Goal: Task Accomplishment & Management: Manage account settings

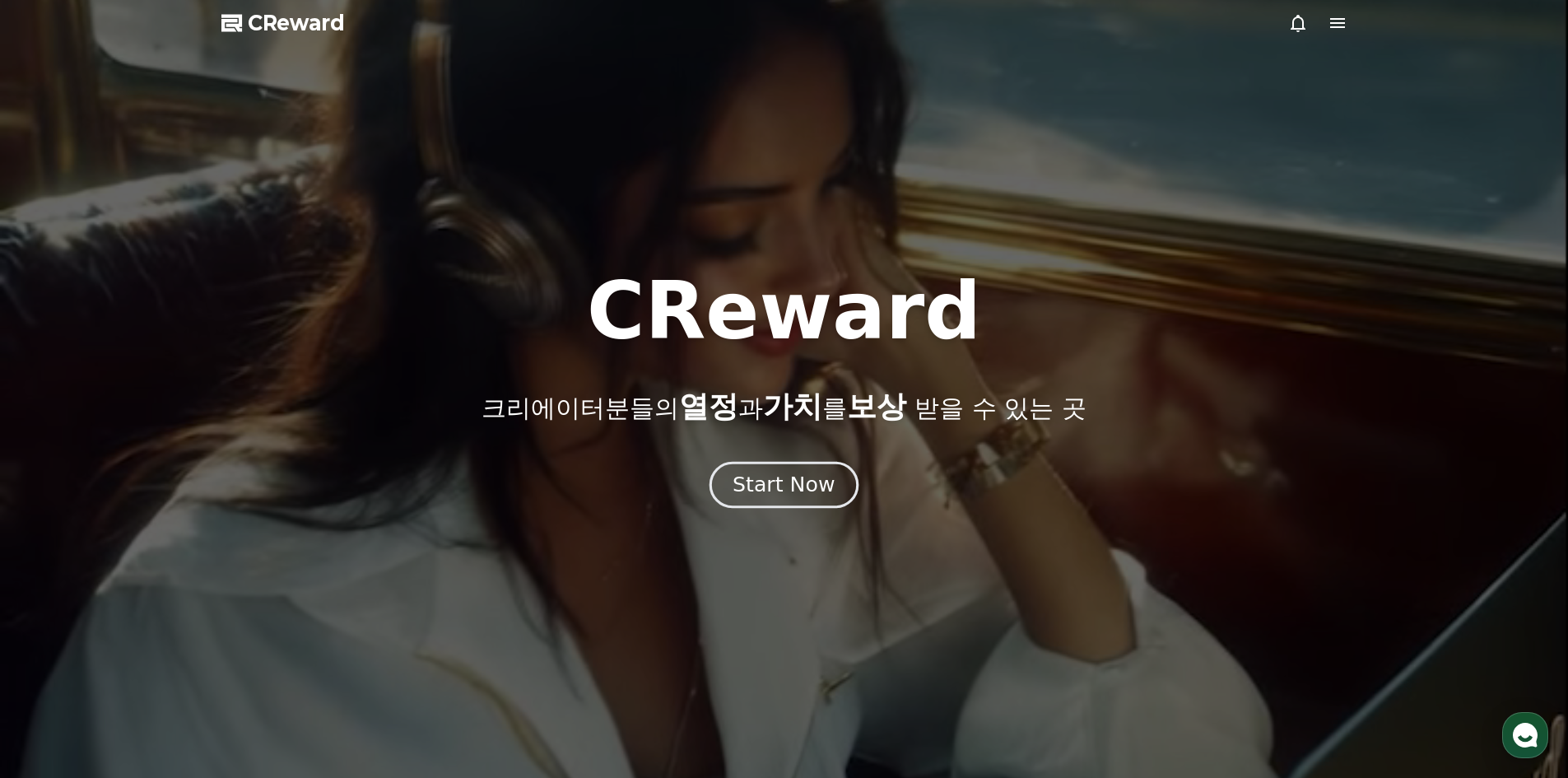
click at [787, 474] on div "Start Now" at bounding box center [784, 485] width 102 height 28
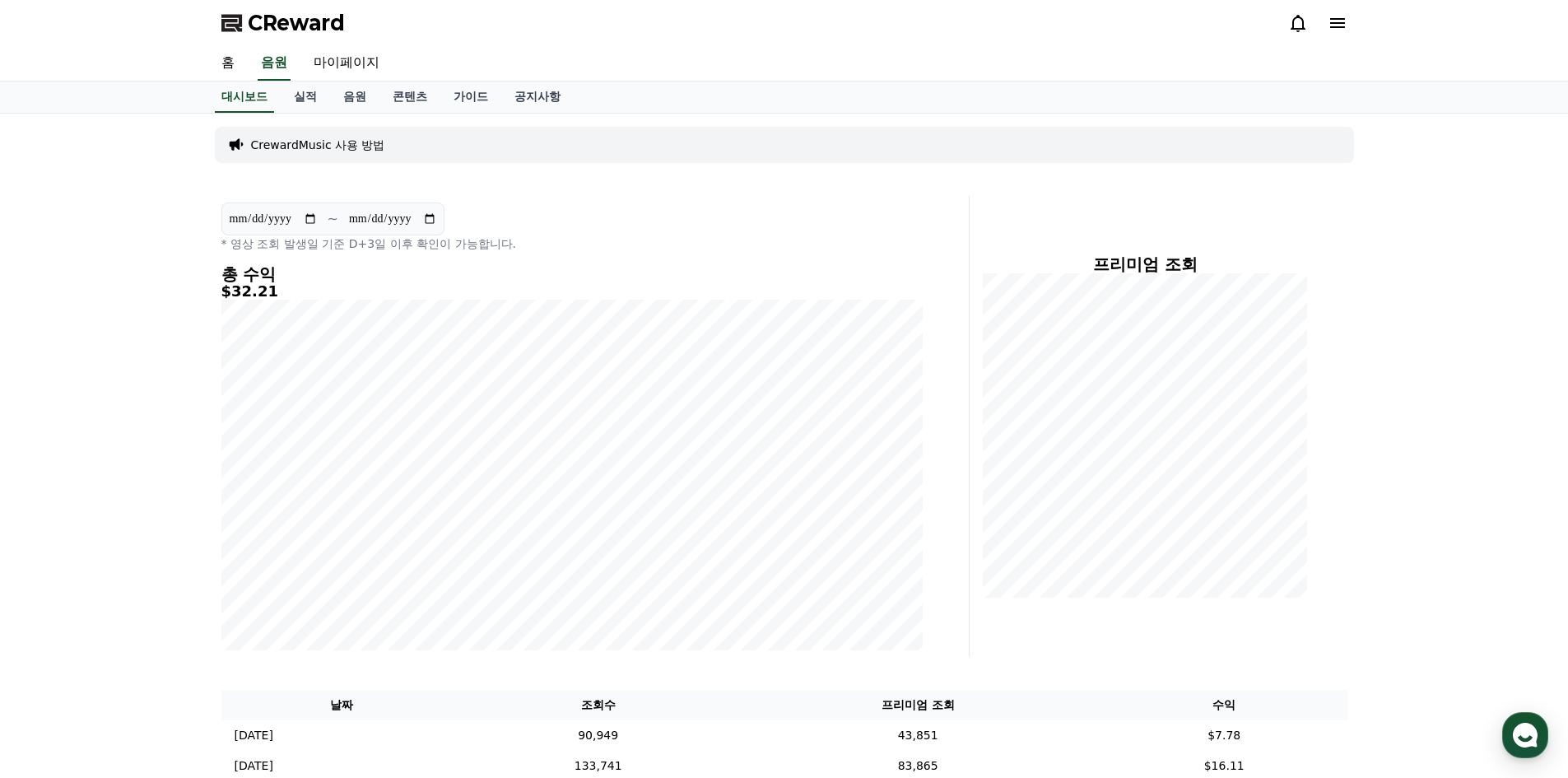
drag, startPoint x: 1435, startPoint y: 391, endPoint x: 962, endPoint y: 43, distance: 587.2
click at [306, 97] on link "실적" at bounding box center [305, 97] width 49 height 31
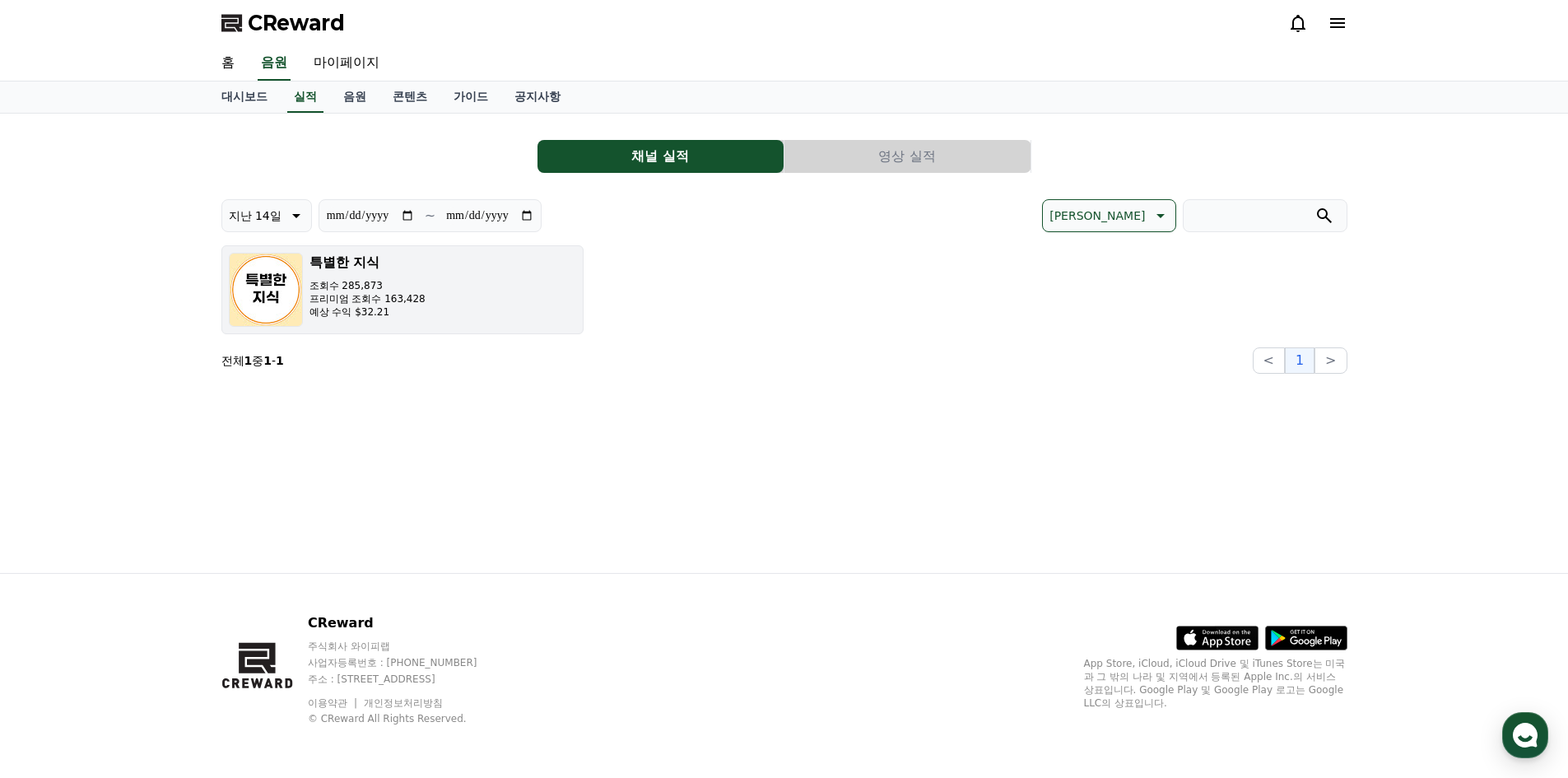
click at [284, 284] on img "button" at bounding box center [265, 290] width 74 height 74
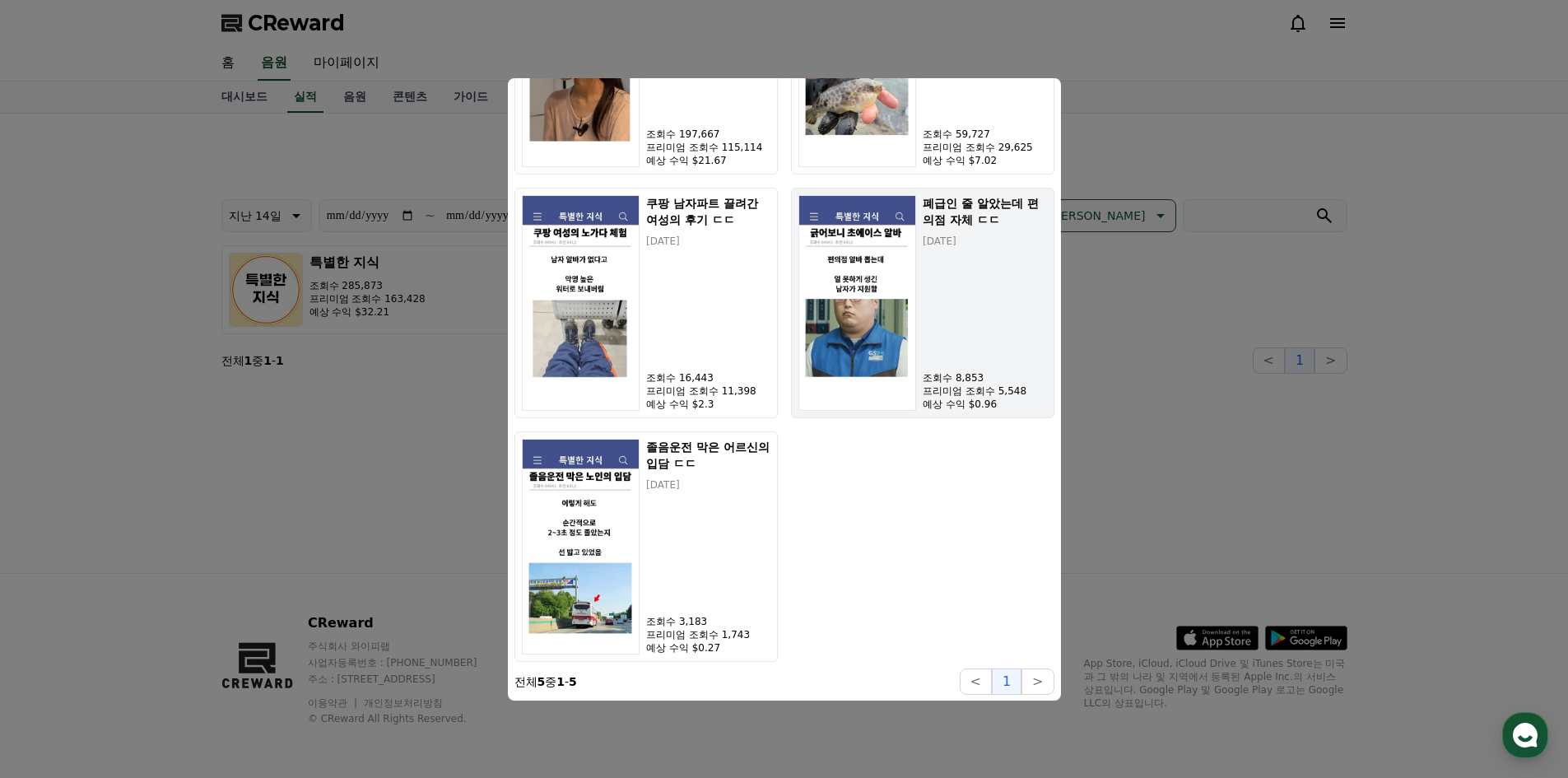
scroll to position [680, 0]
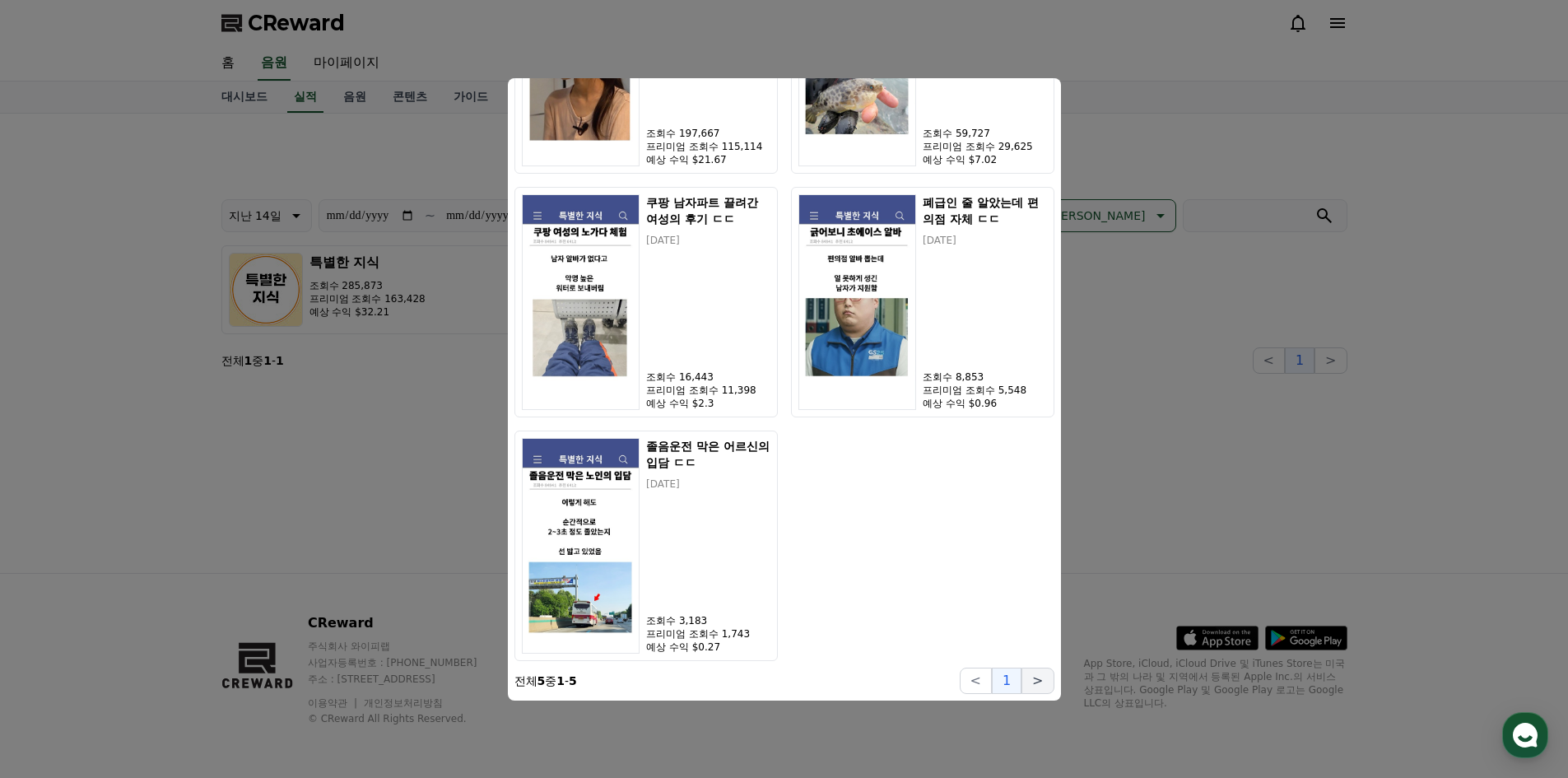
click at [1040, 687] on button ">" at bounding box center [1038, 680] width 32 height 26
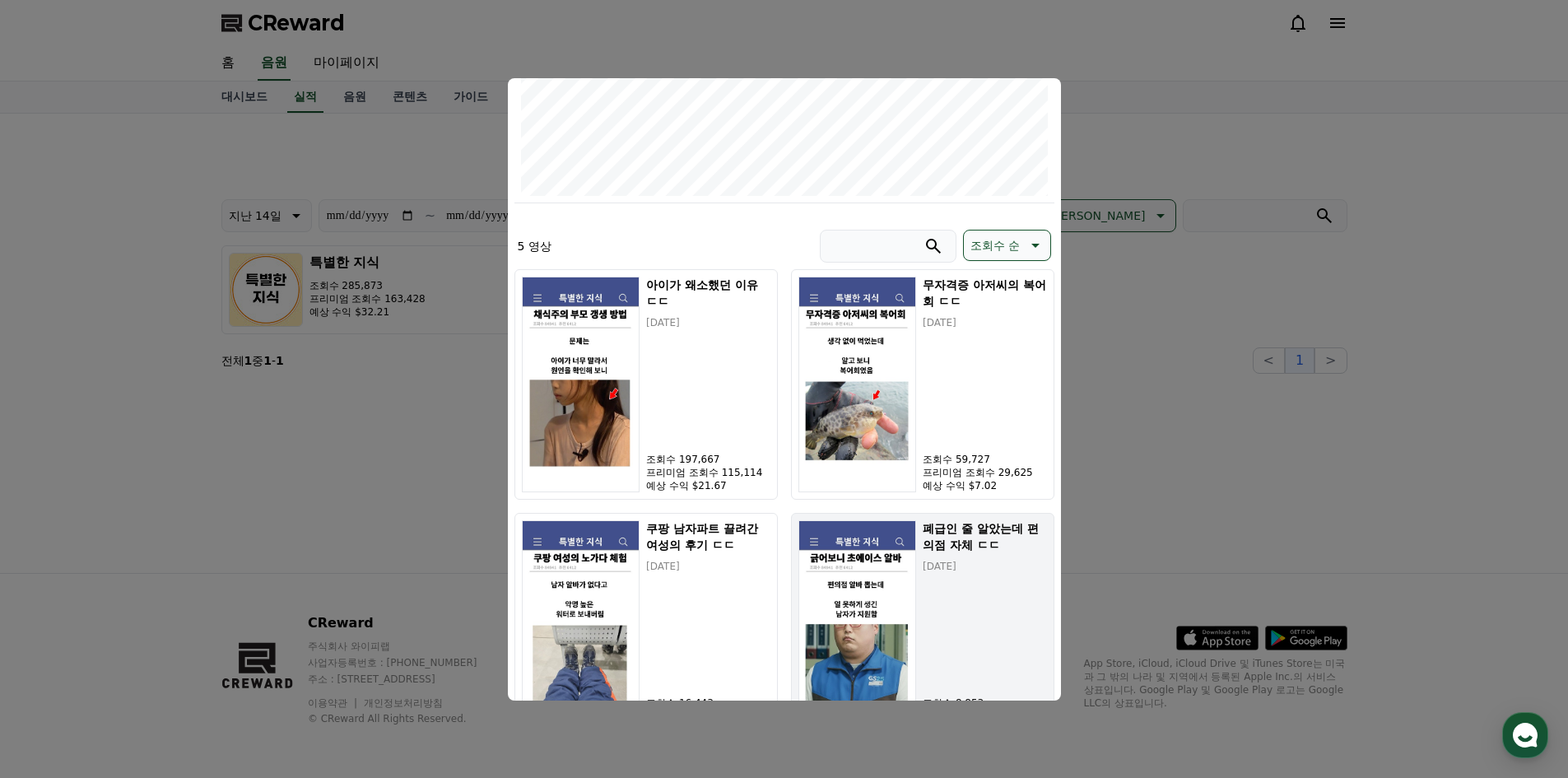
scroll to position [350, 0]
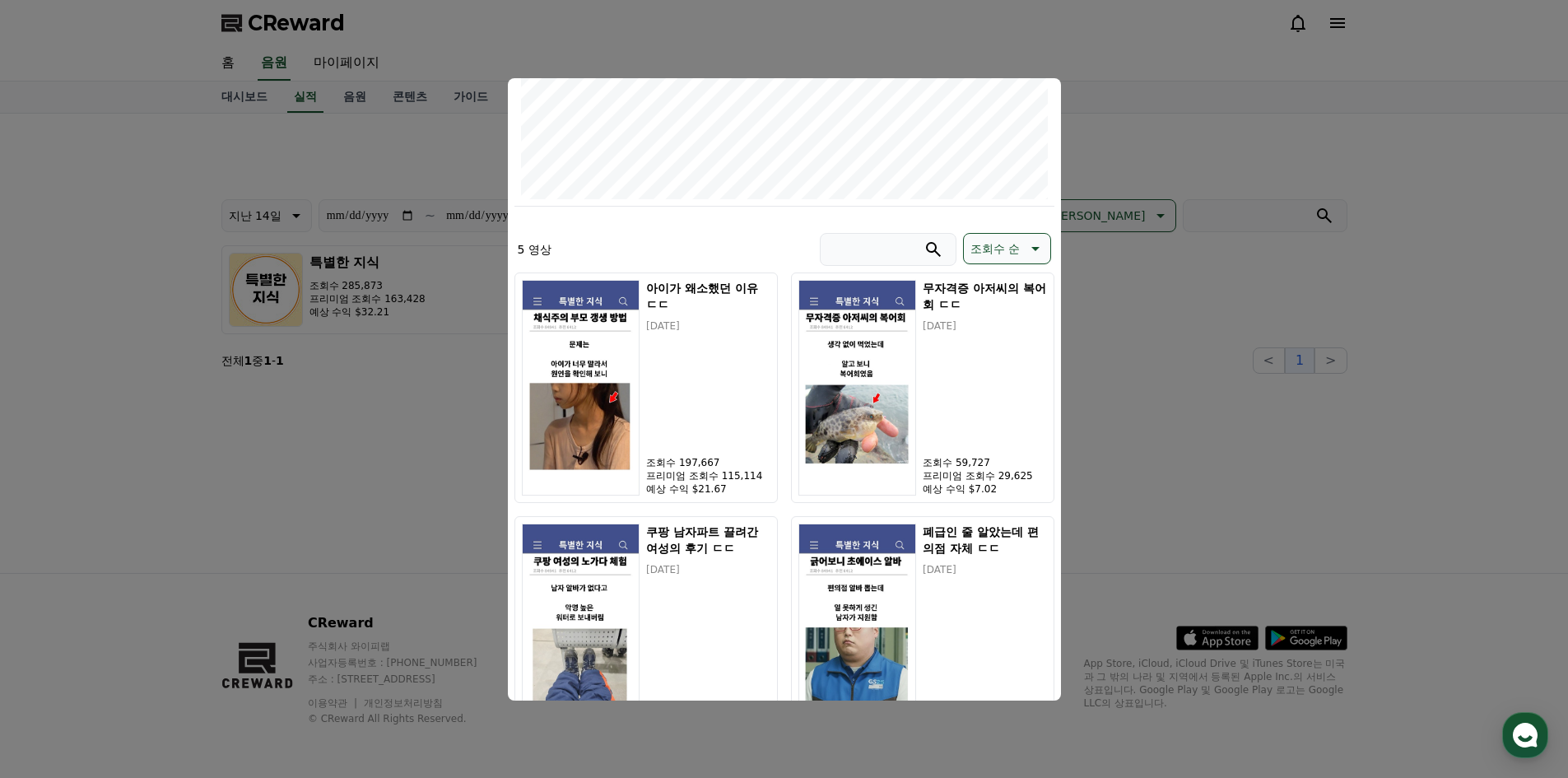
click at [1228, 419] on button "close modal" at bounding box center [784, 389] width 1568 height 778
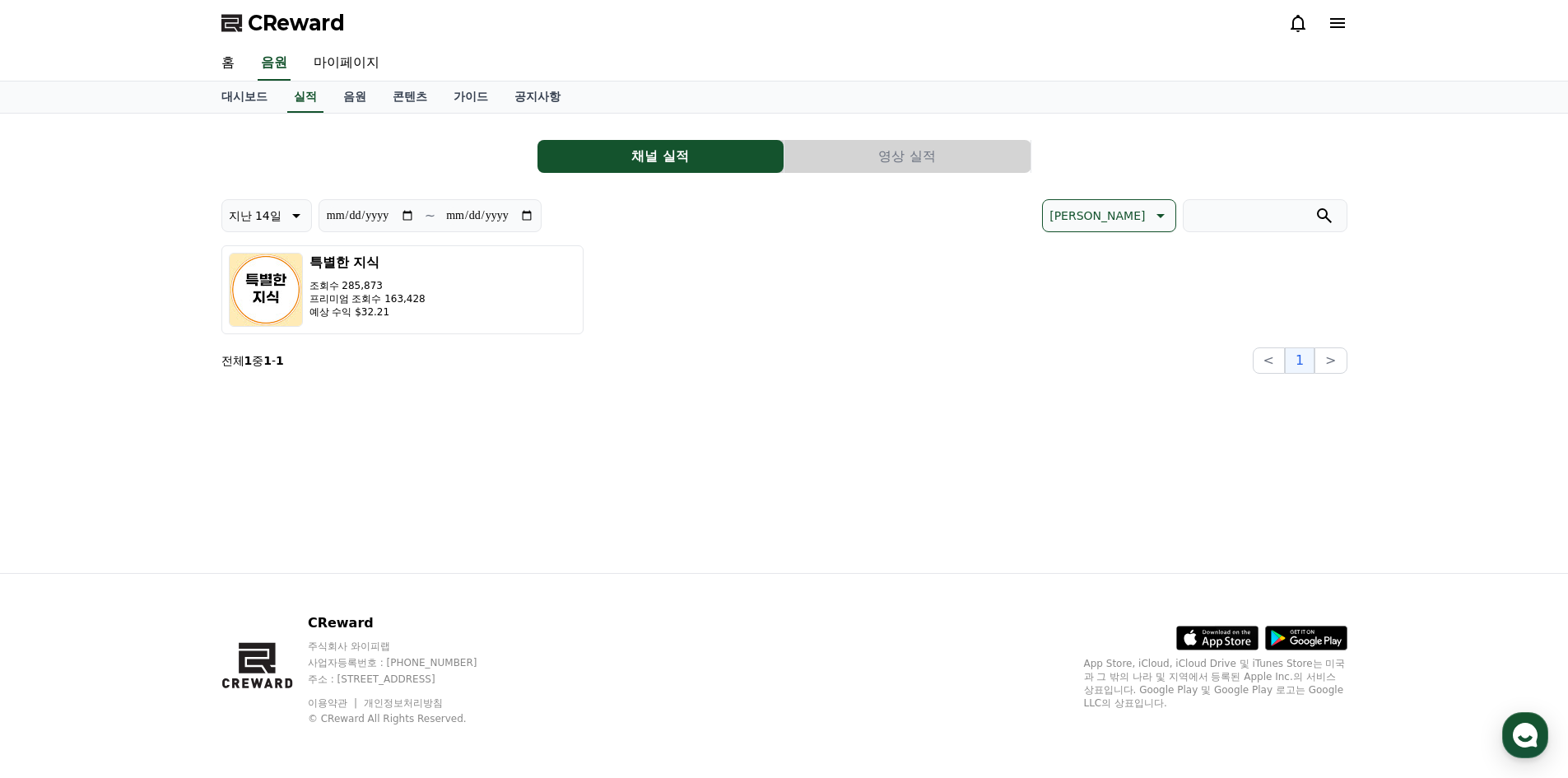
drag, startPoint x: 1363, startPoint y: 537, endPoint x: 396, endPoint y: -69, distance: 1141.2
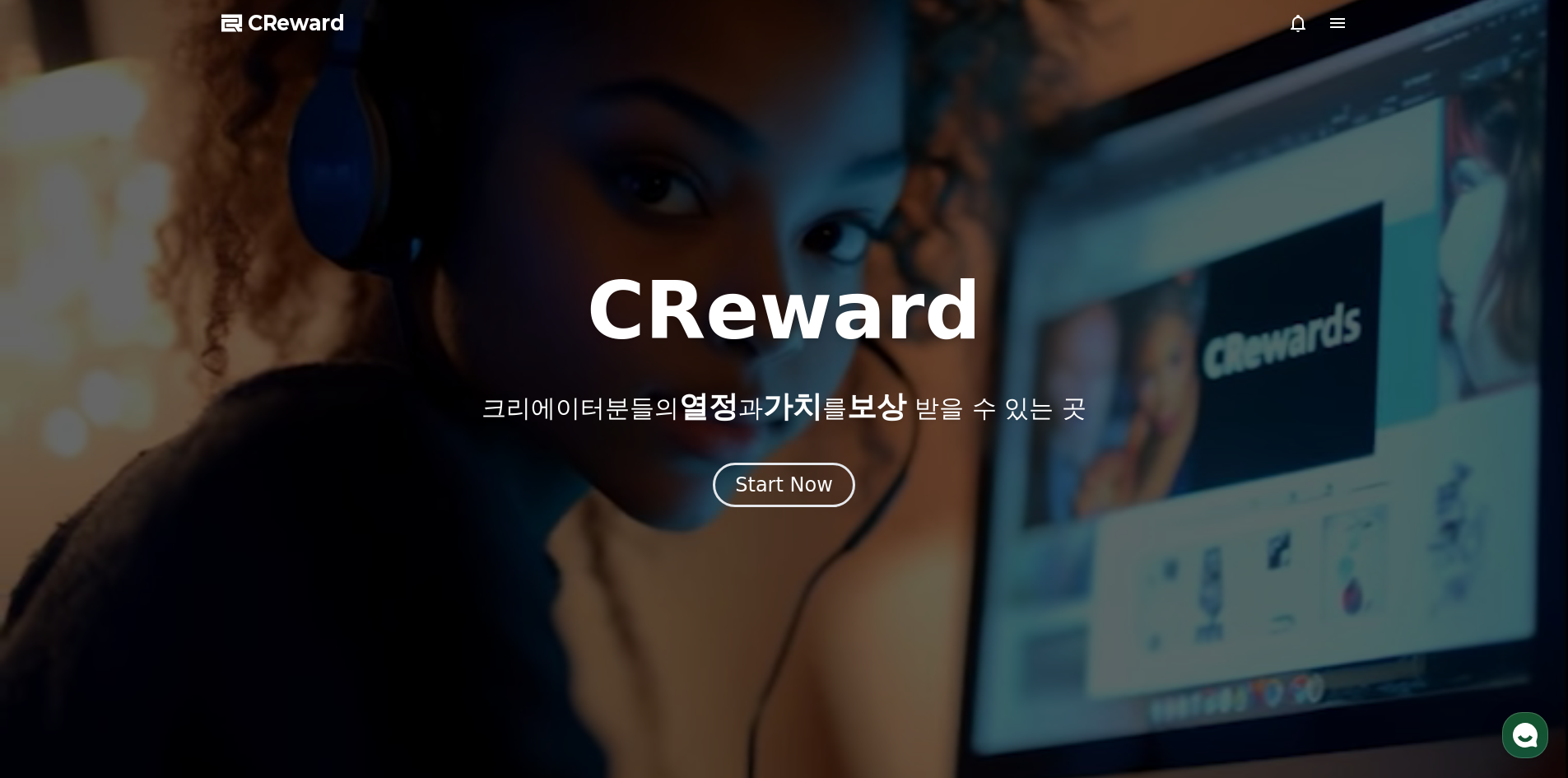
click at [1293, 28] on icon at bounding box center [1298, 23] width 15 height 17
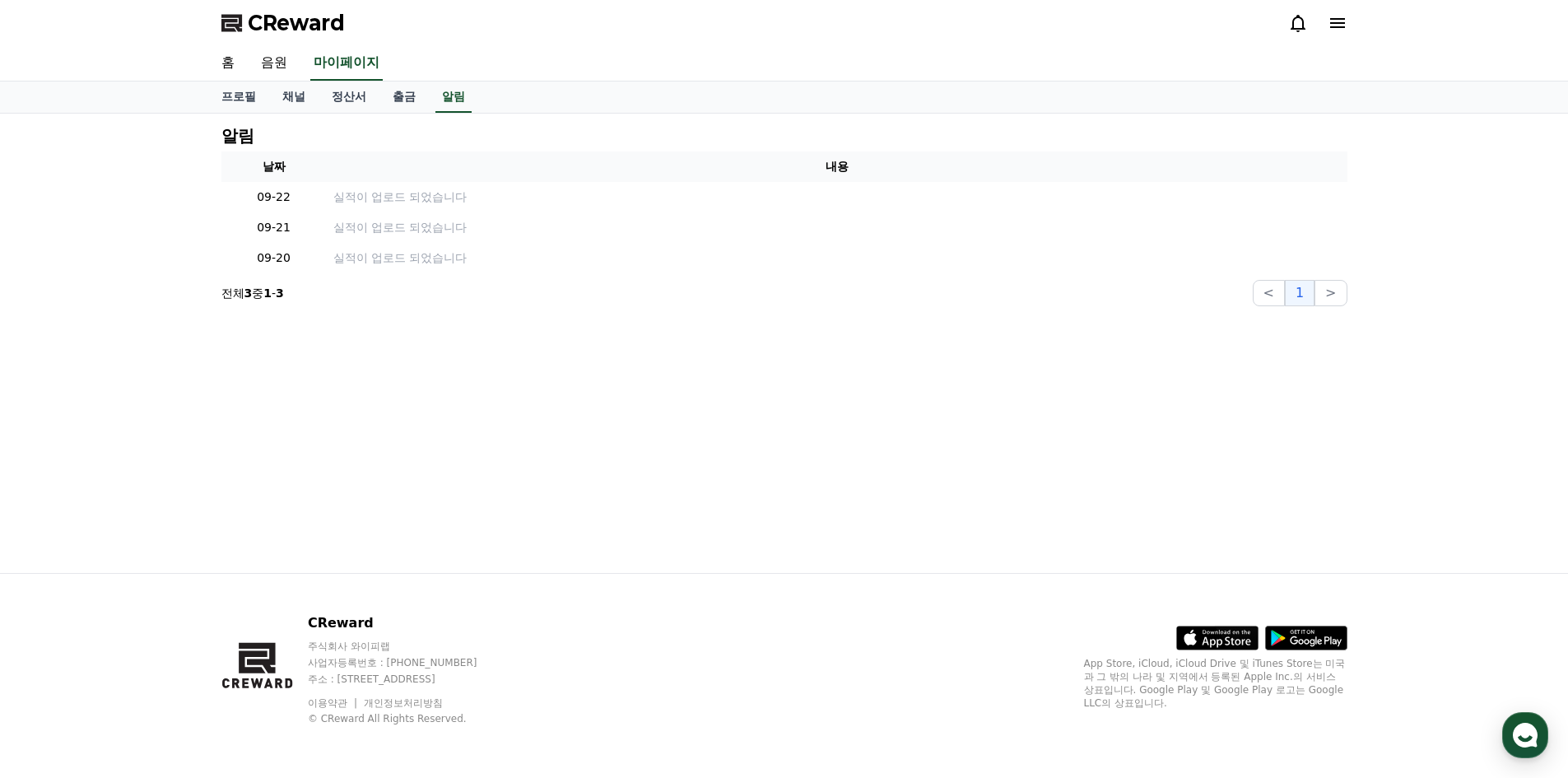
click at [1300, 19] on icon at bounding box center [1298, 23] width 20 height 20
click at [1294, 26] on icon at bounding box center [1298, 23] width 20 height 20
click at [267, 49] on link "음원" at bounding box center [274, 63] width 53 height 35
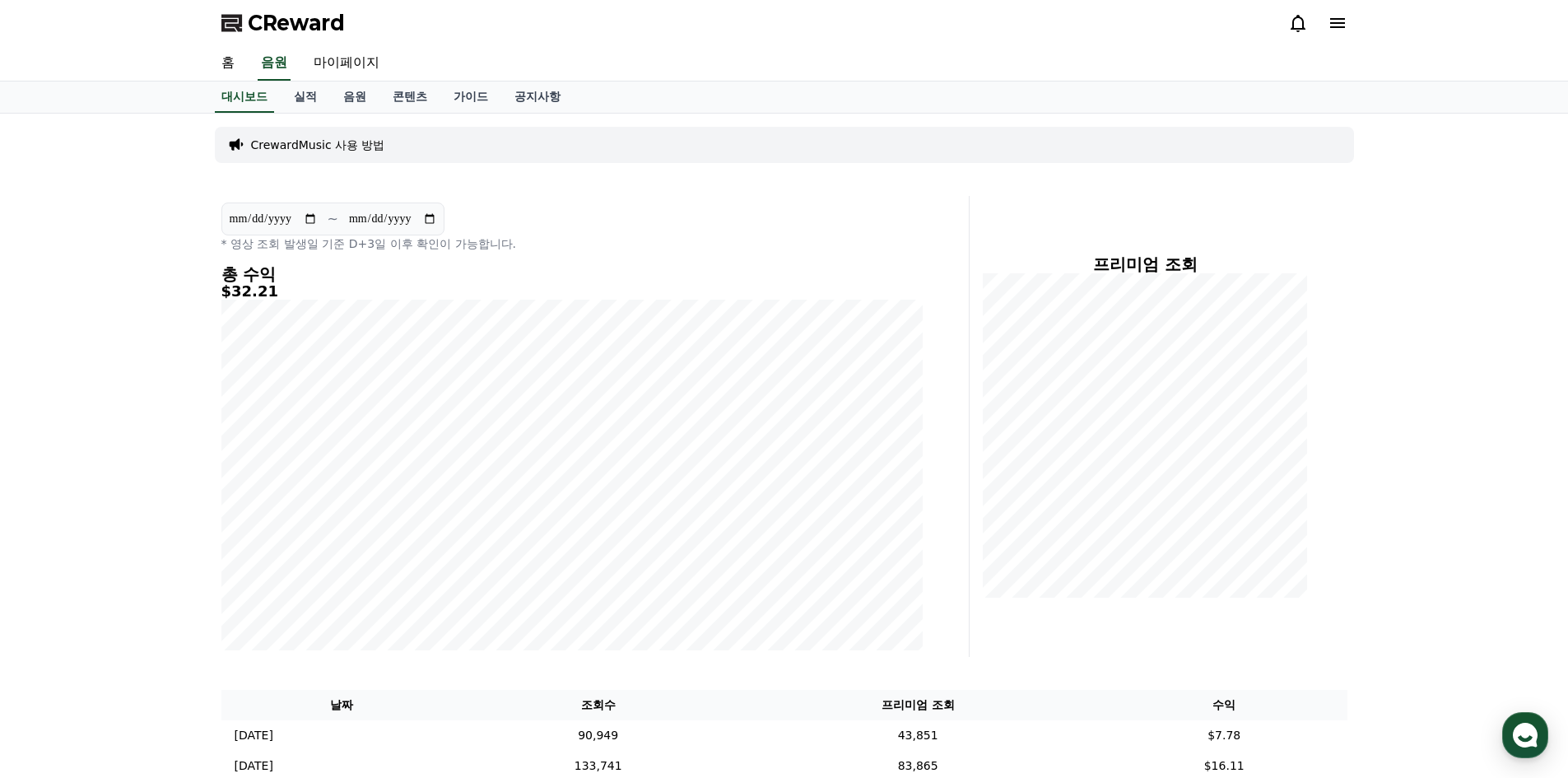
click at [1036, 46] on div "홈 음원 마이페이지" at bounding box center [784, 63] width 1152 height 35
click at [1316, 13] on div at bounding box center [1318, 23] width 59 height 20
click at [1329, 15] on icon at bounding box center [1338, 23] width 20 height 20
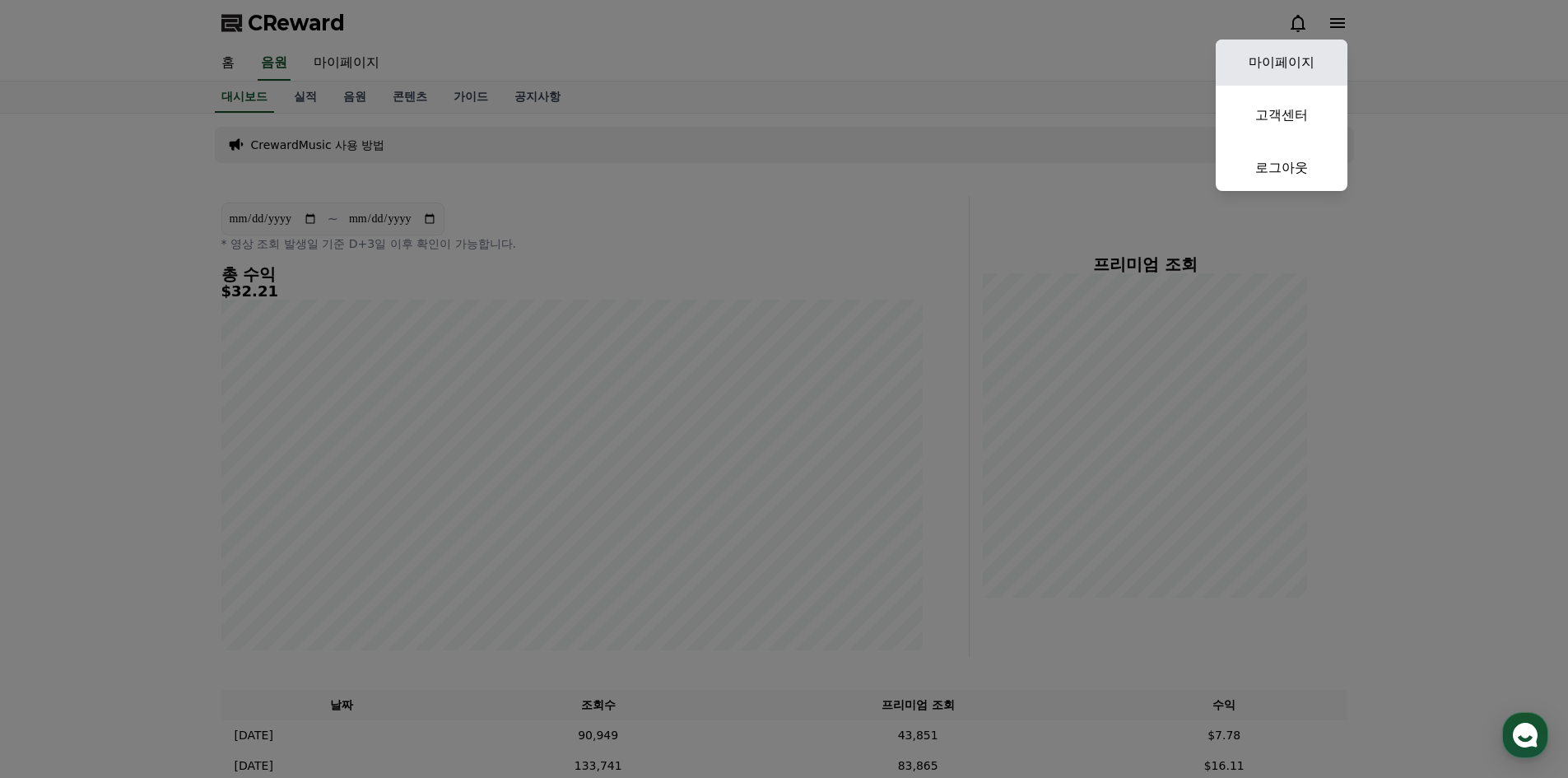
click at [1320, 43] on link "마이페이지" at bounding box center [1281, 62] width 132 height 46
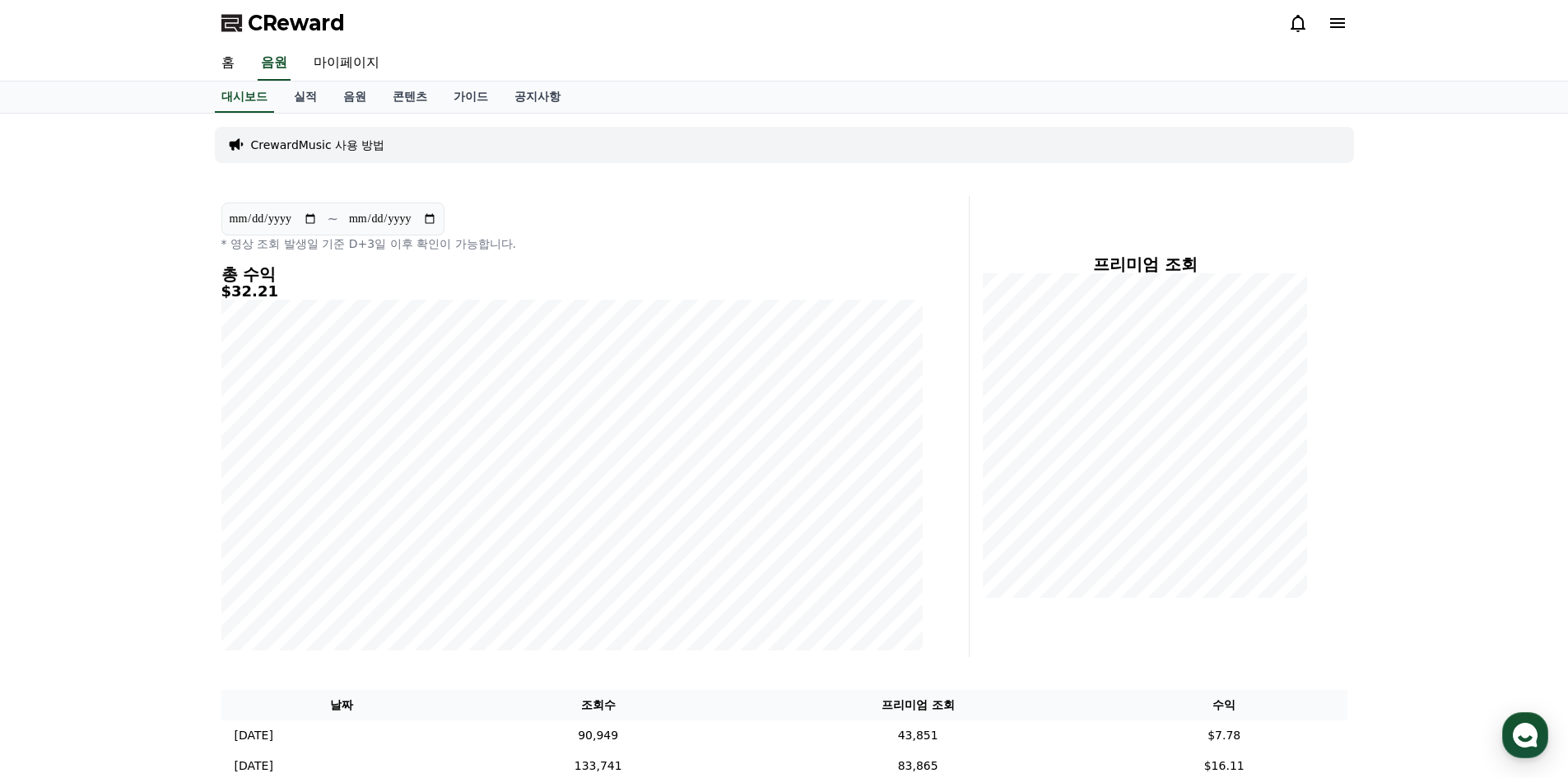
select select "**********"
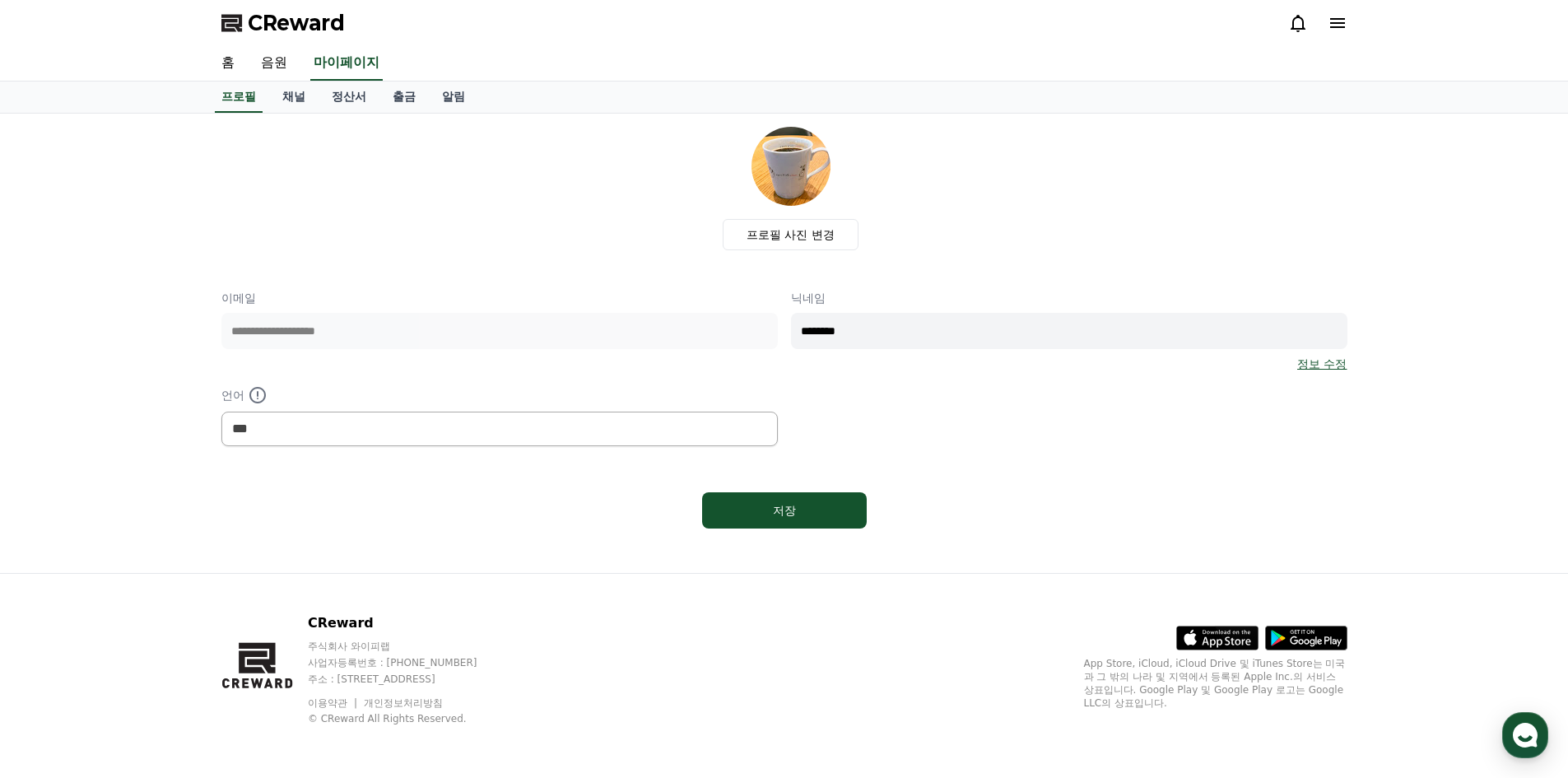
click at [1288, 13] on div "CReward" at bounding box center [784, 22] width 1152 height 46
click at [1293, 23] on icon at bounding box center [1298, 23] width 15 height 17
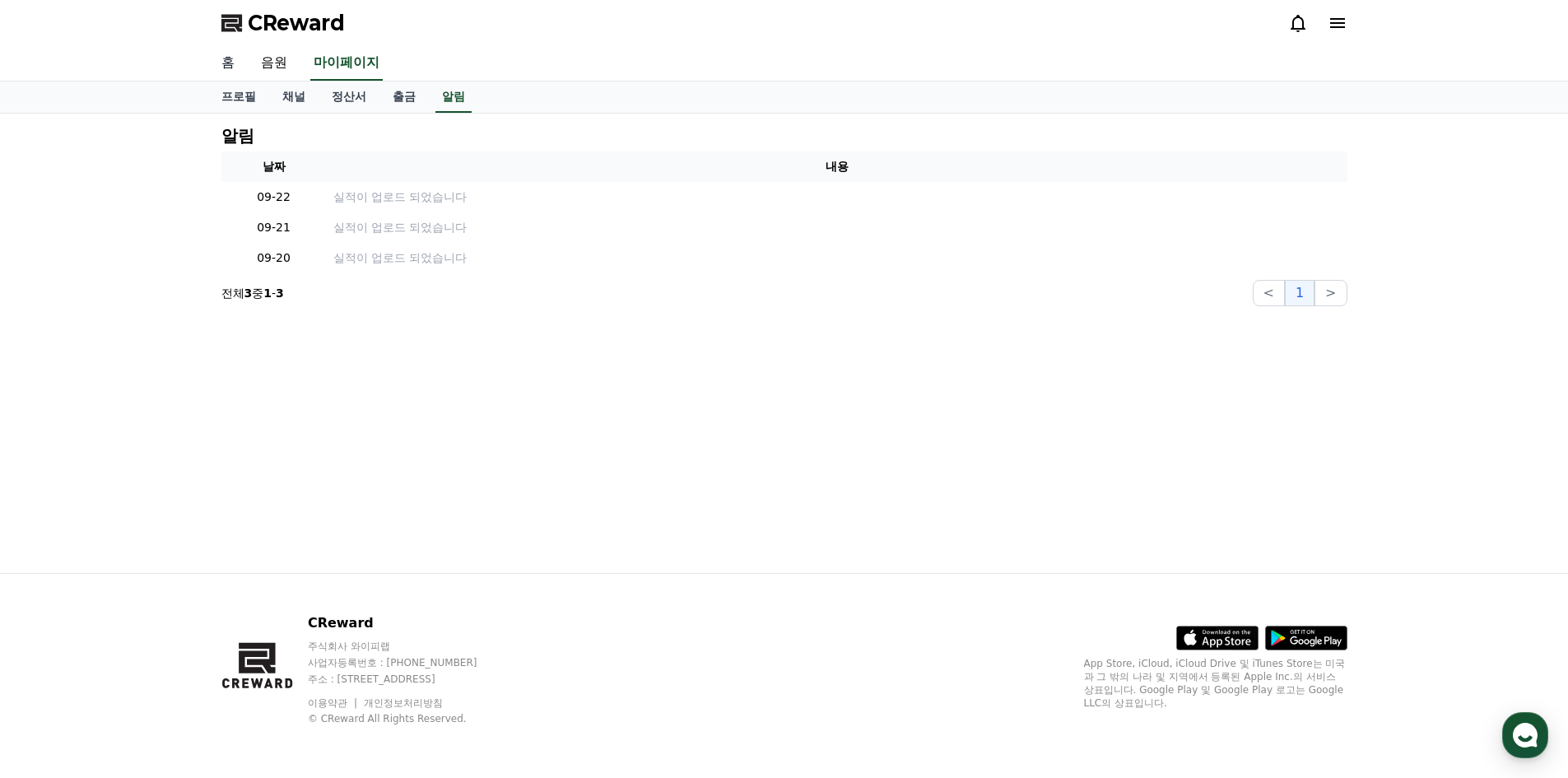
click at [232, 68] on link "홈" at bounding box center [228, 63] width 39 height 35
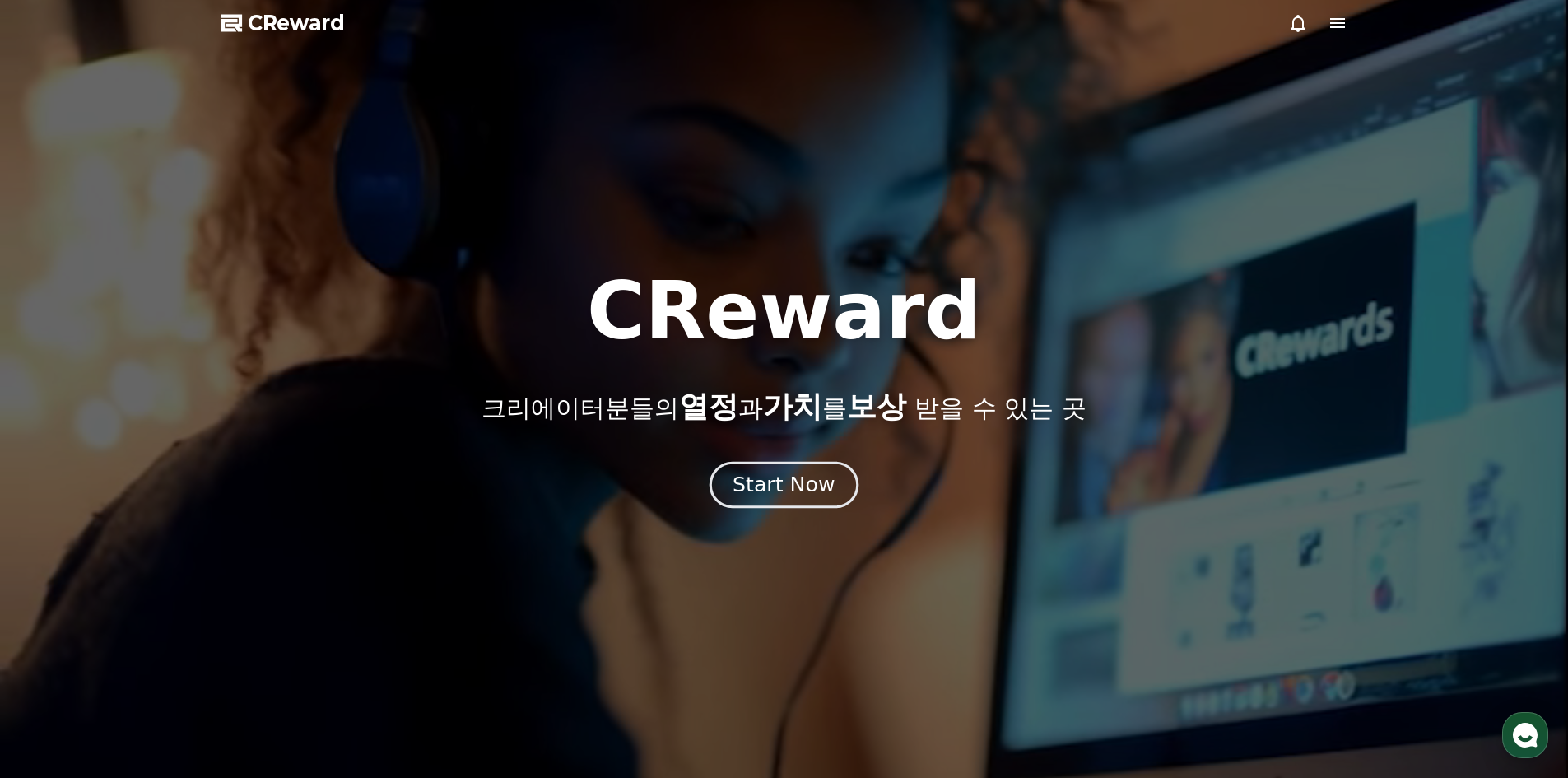
click at [806, 482] on div "Start Now" at bounding box center [784, 485] width 102 height 28
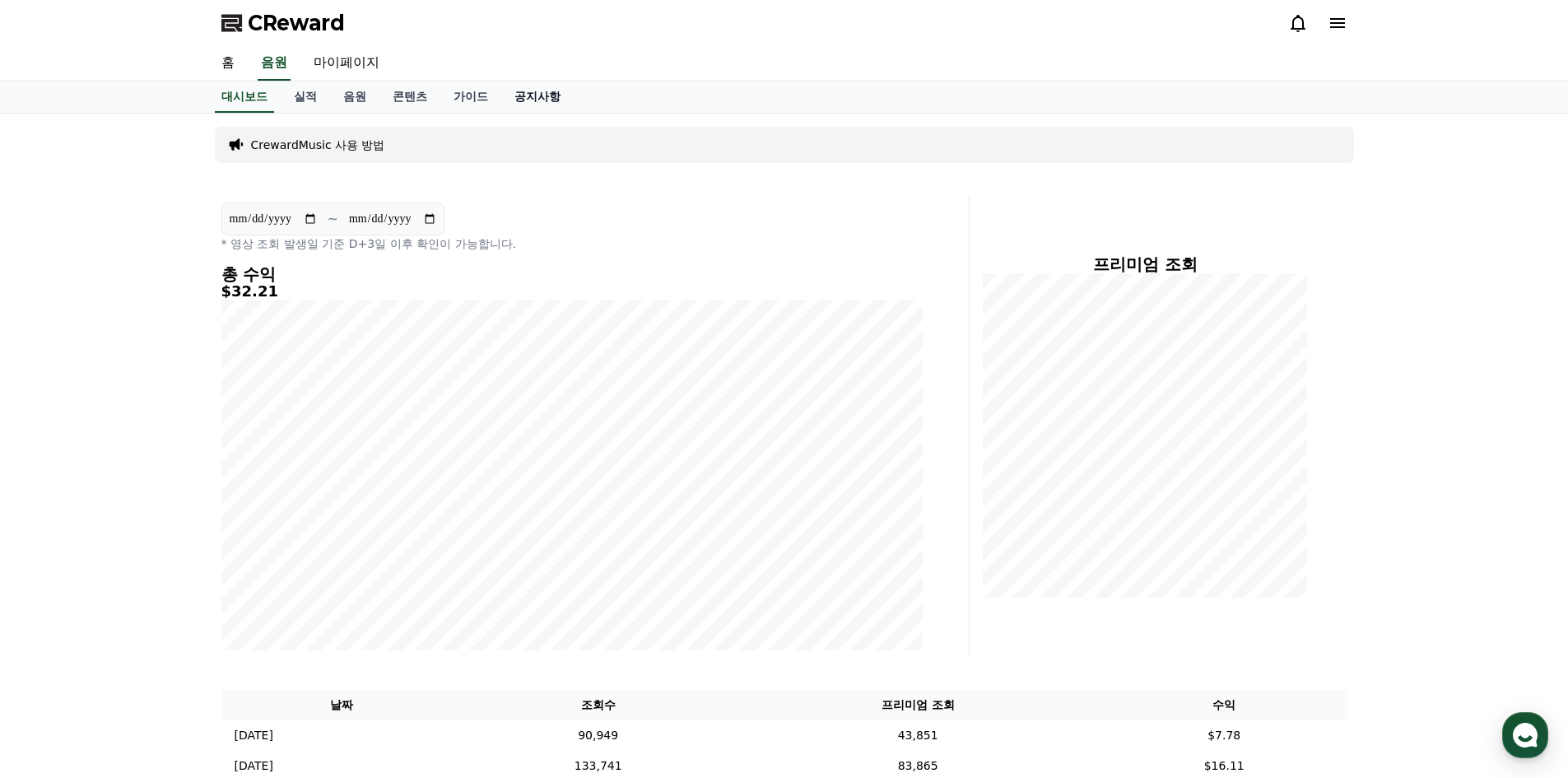
click at [520, 99] on link "공지사항" at bounding box center [538, 97] width 73 height 31
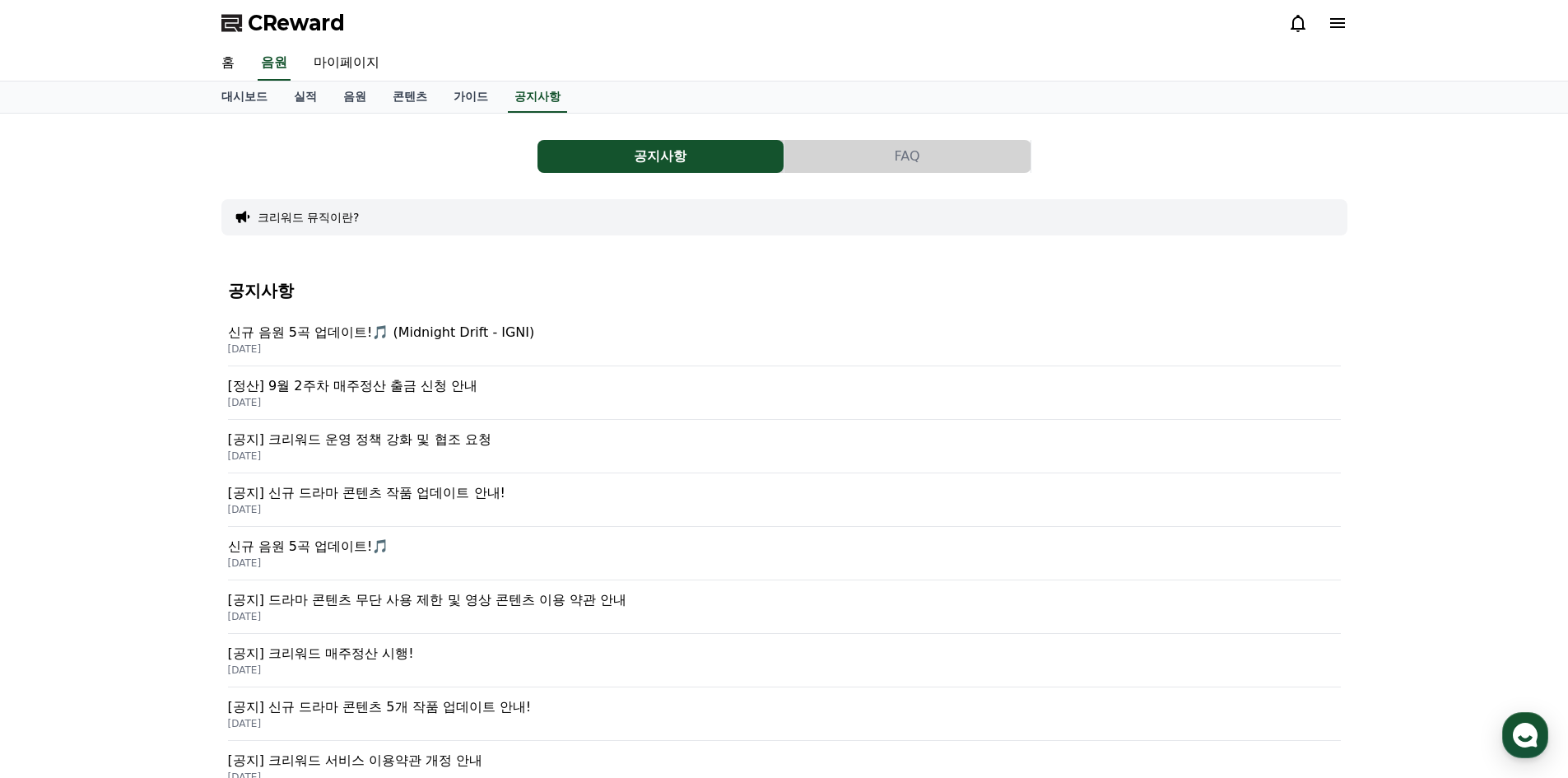
click at [374, 396] on p "[DATE]" at bounding box center [785, 402] width 1113 height 13
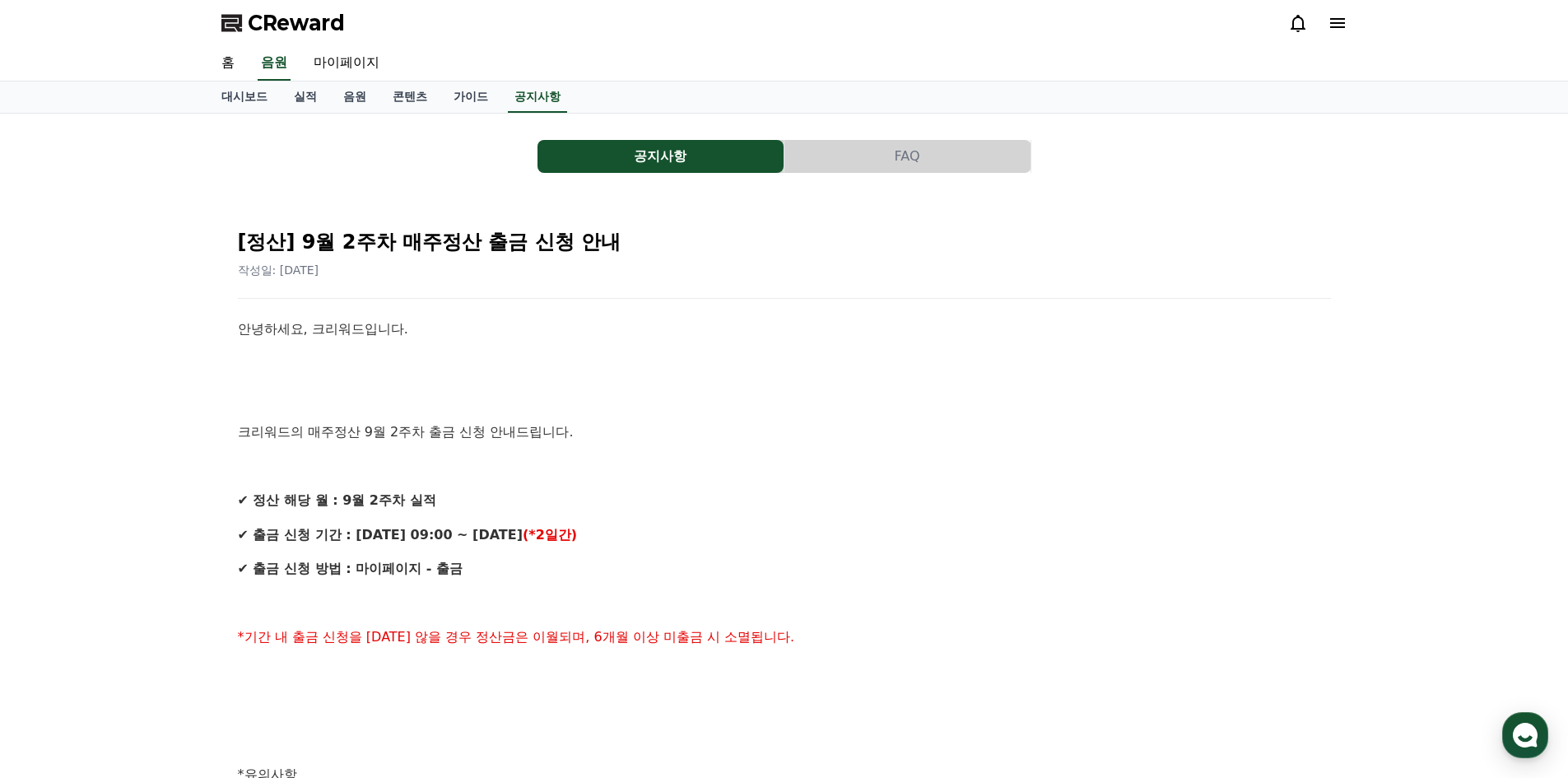
drag, startPoint x: 916, startPoint y: 670, endPoint x: 925, endPoint y: 599, distance: 71.6
click at [918, 648] on div "안녕하세요, 크리워드입니다. 크리워드의 매주정산 9월 2주차 출금 신청 안내드립니다. ✔ 정산 해당 월 : 9월 2주차 실적 ✔ 출금 신청 기…" at bounding box center [785, 792] width 1093 height 947
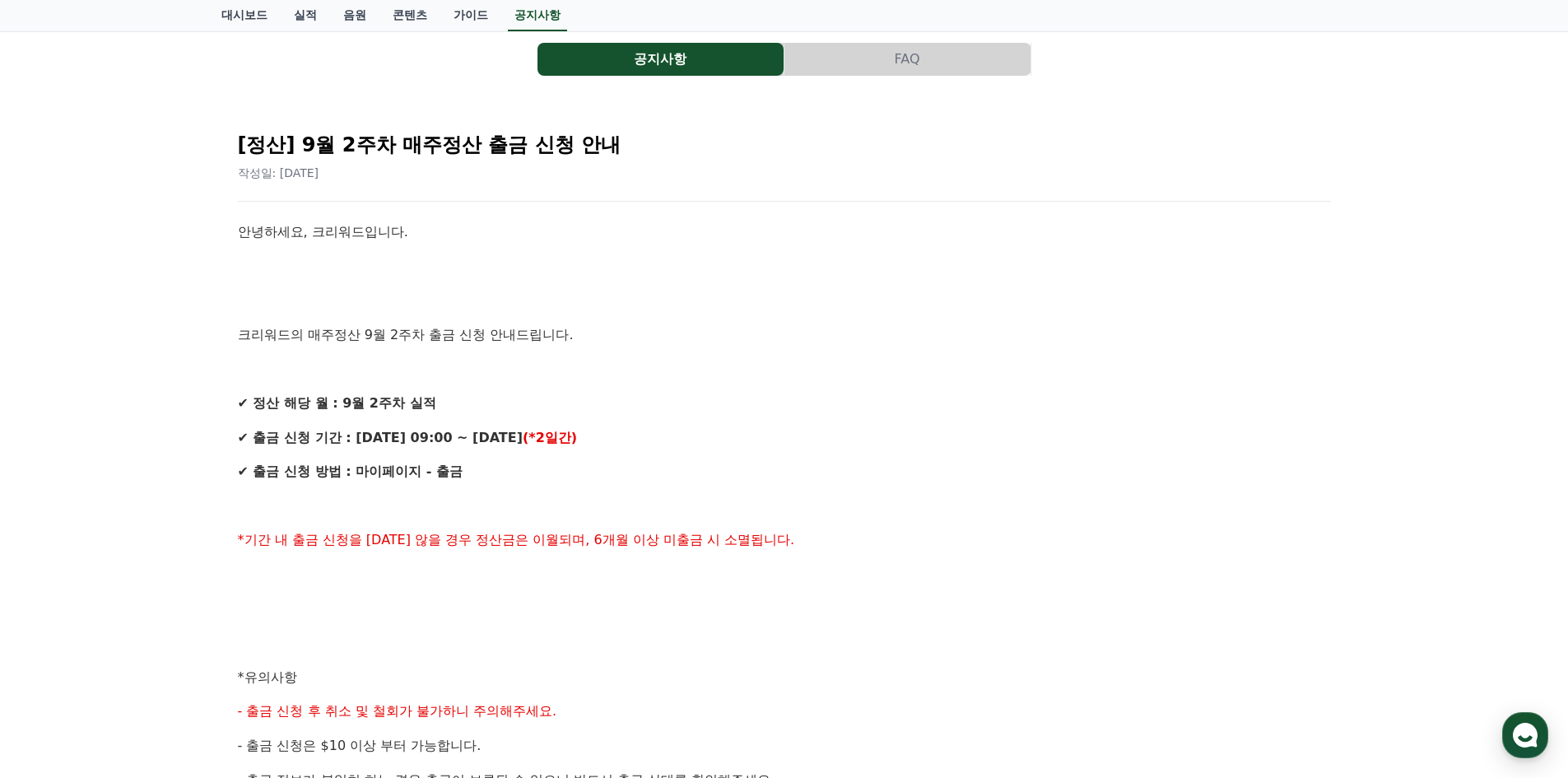
scroll to position [411, 0]
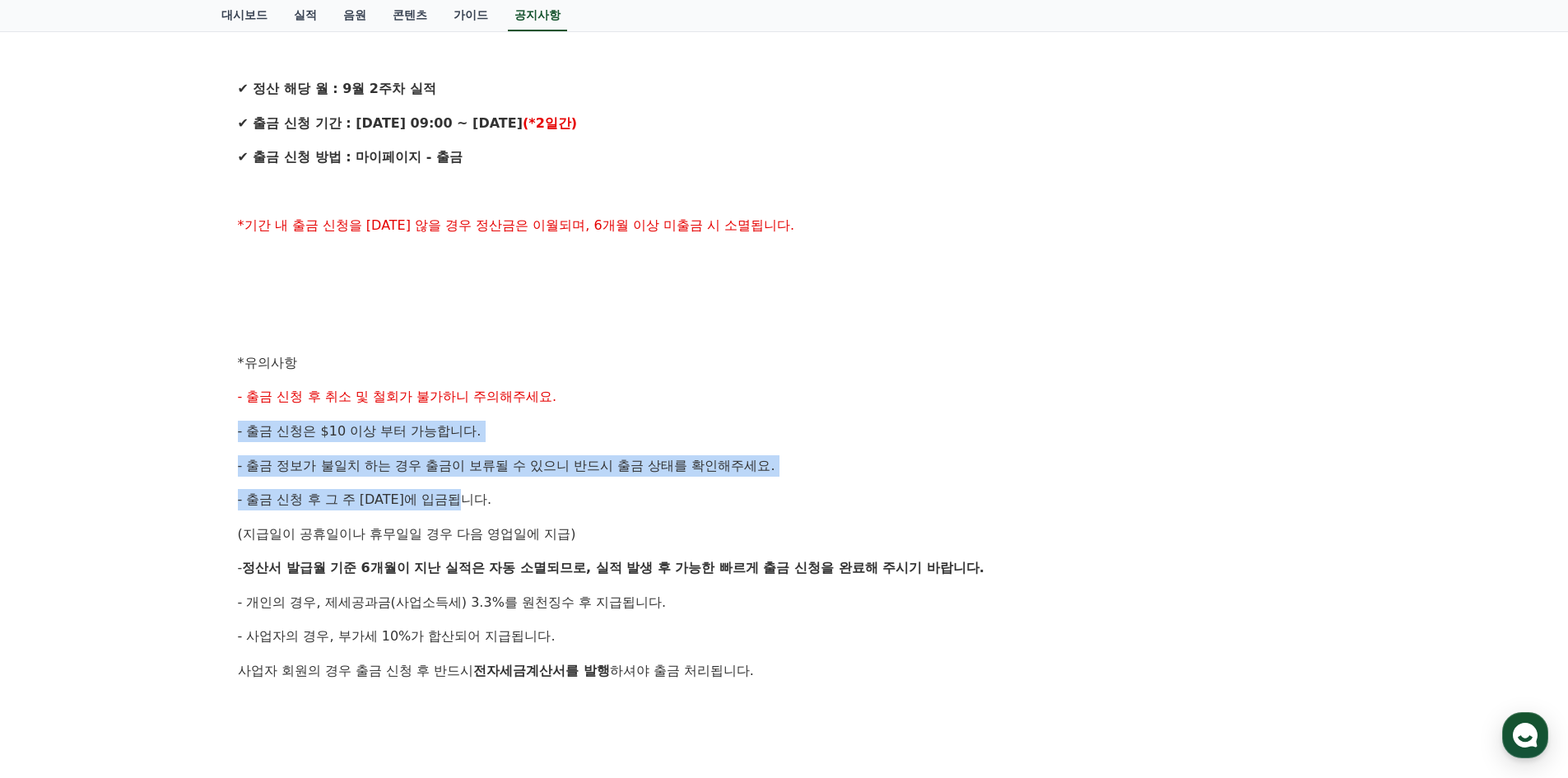
drag, startPoint x: 897, startPoint y: 499, endPoint x: 883, endPoint y: 391, distance: 108.9
click at [883, 391] on div "안녕하세요, 크리워드입니다. 크리워드의 매주정산 9월 2주차 출금 신청 안내드립니다. ✔ 정산 해당 월 : 9월 2주차 실적 ✔ 출금 신청 기…" at bounding box center [785, 380] width 1093 height 947
click at [626, 392] on p "- 출금 신청 후 취소 및 철회가 불가하니 주의해주세요." at bounding box center [785, 397] width 1093 height 22
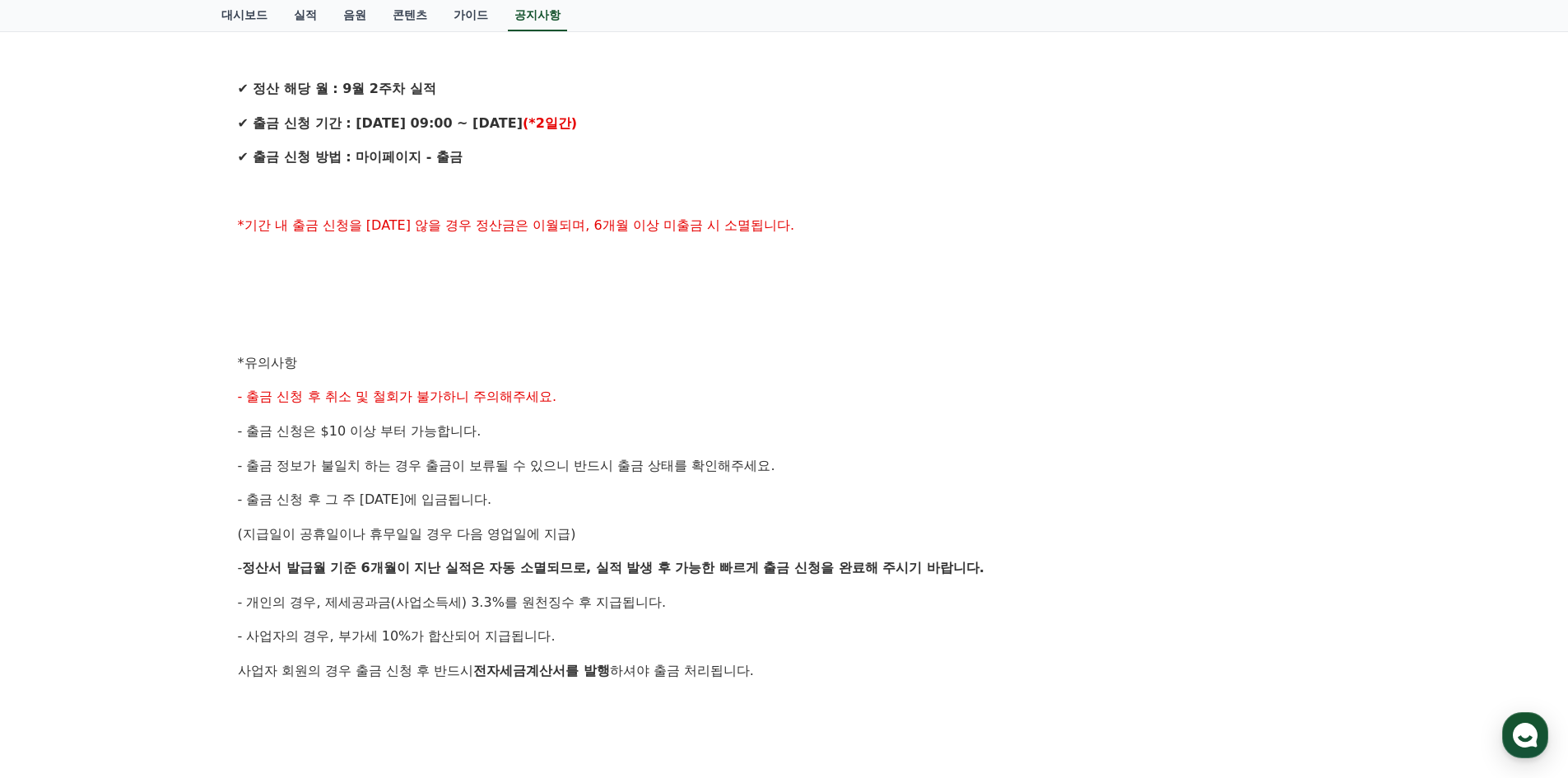
click at [627, 385] on div "안녕하세요, 크리워드입니다. 크리워드의 매주정산 9월 2주차 출금 신청 안내드립니다. ✔ 정산 해당 월 : 9월 2주차 실적 ✔ 출금 신청 기…" at bounding box center [785, 380] width 1093 height 947
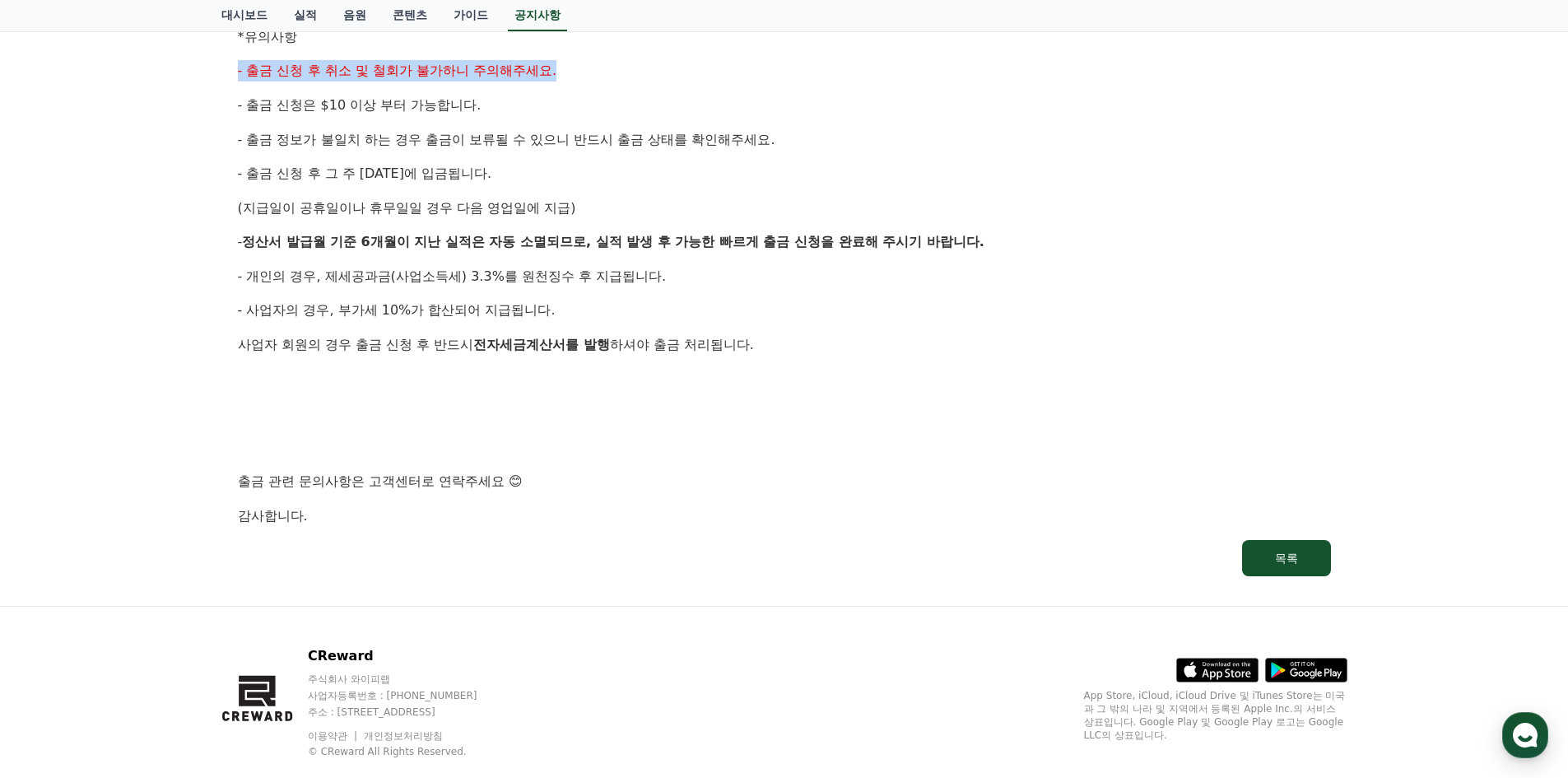
scroll to position [741, 0]
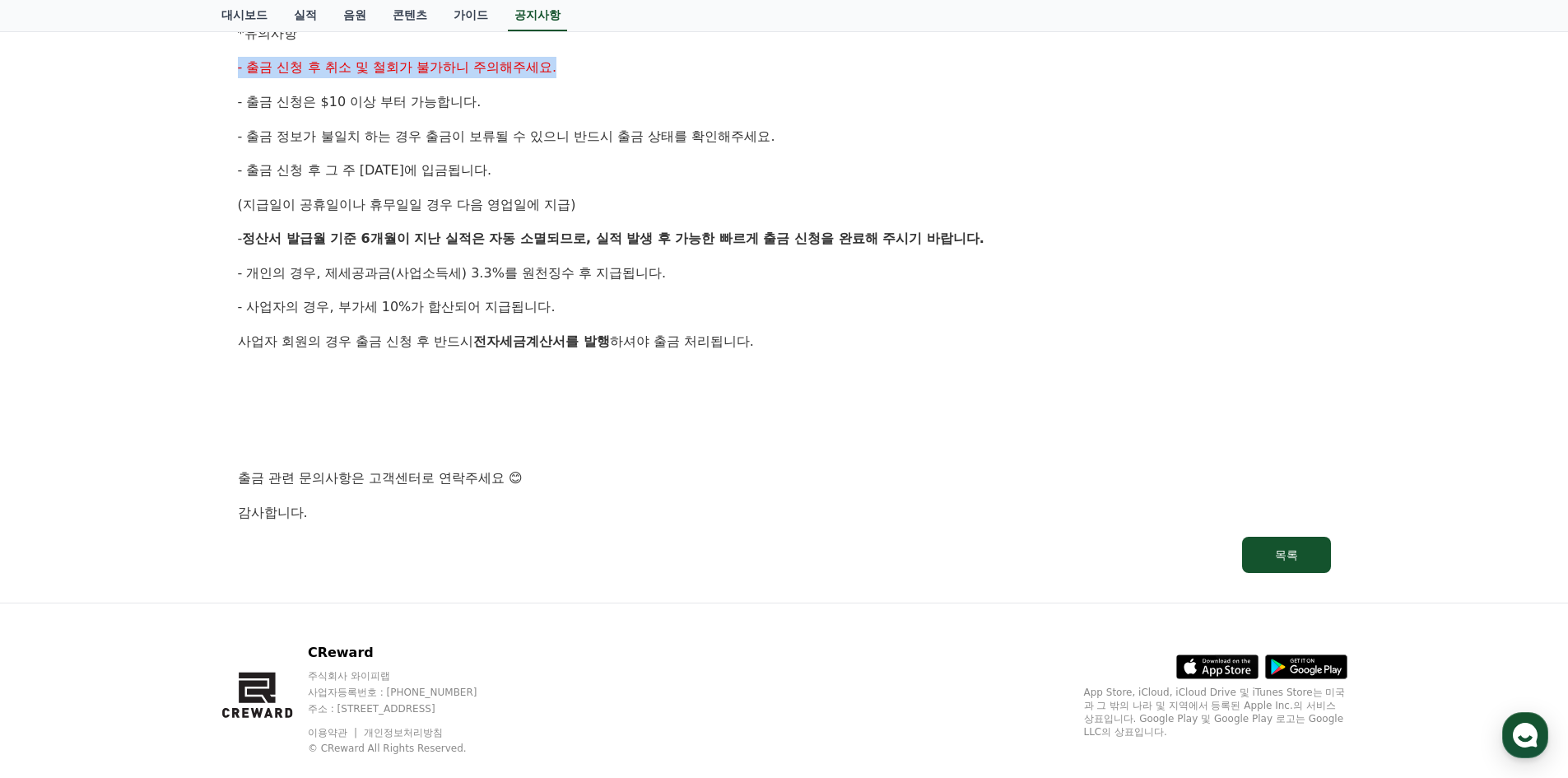
drag, startPoint x: 695, startPoint y: 320, endPoint x: 588, endPoint y: 186, distance: 171.5
click at [588, 186] on div "안녕하세요, 크리워드입니다. 크리워드의 매주정산 9월 2주차 출금 신청 안내드립니다. ✔ 정산 해당 월 : 9월 2주차 실적 ✔ 출금 신청 기…" at bounding box center [785, 51] width 1093 height 947
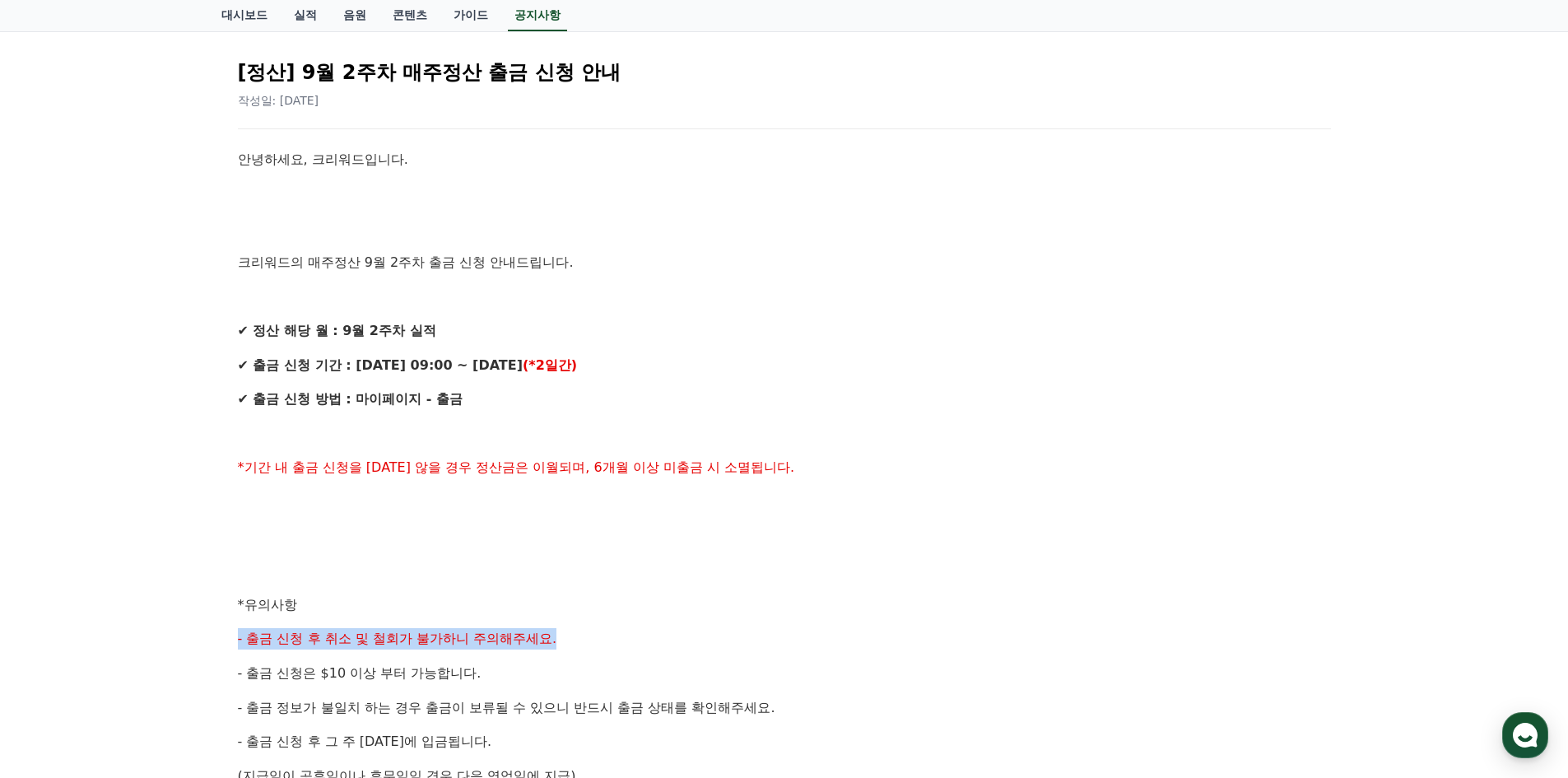
scroll to position [82, 0]
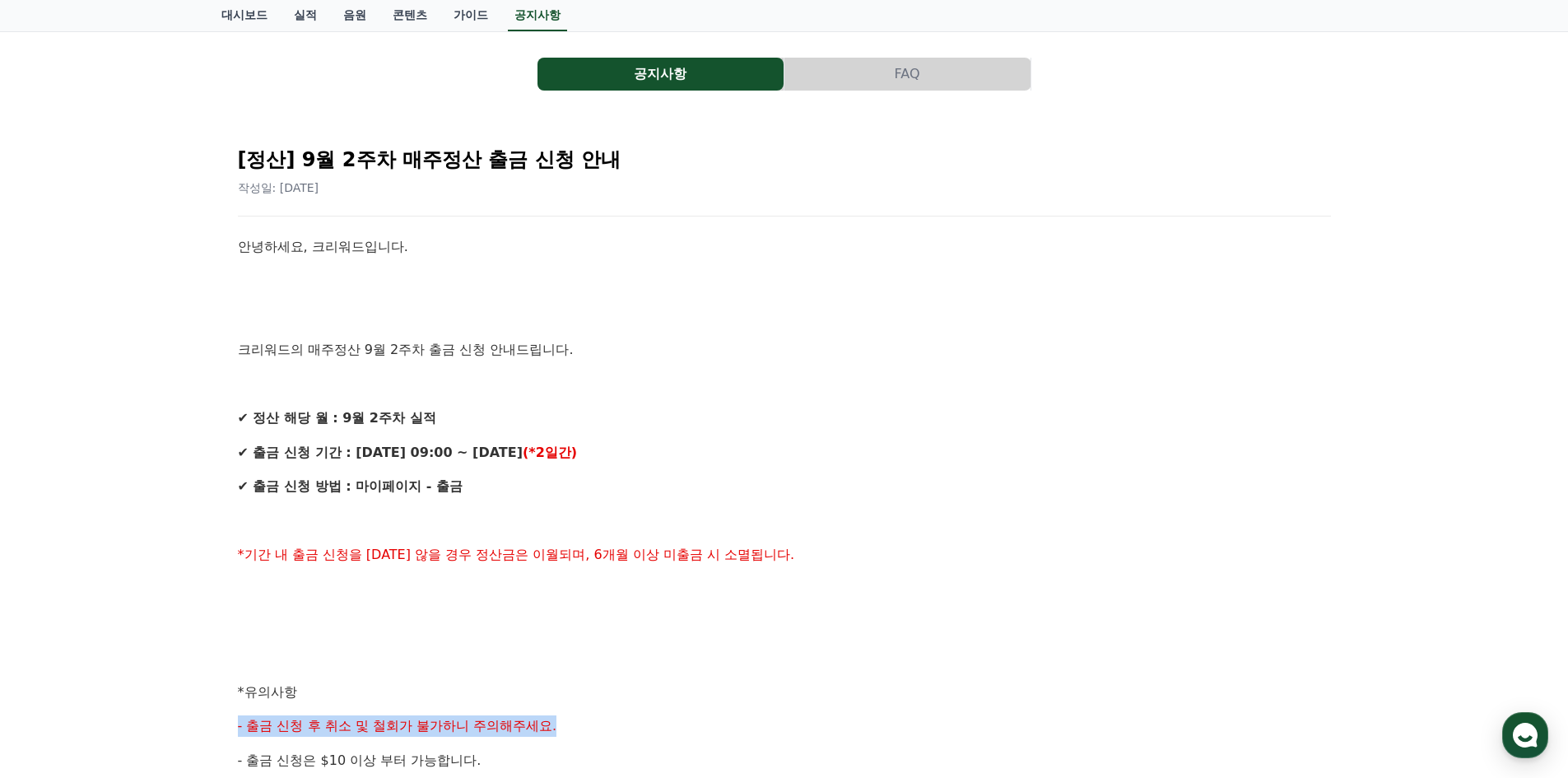
click at [886, 57] on button "FAQ" at bounding box center [908, 73] width 246 height 33
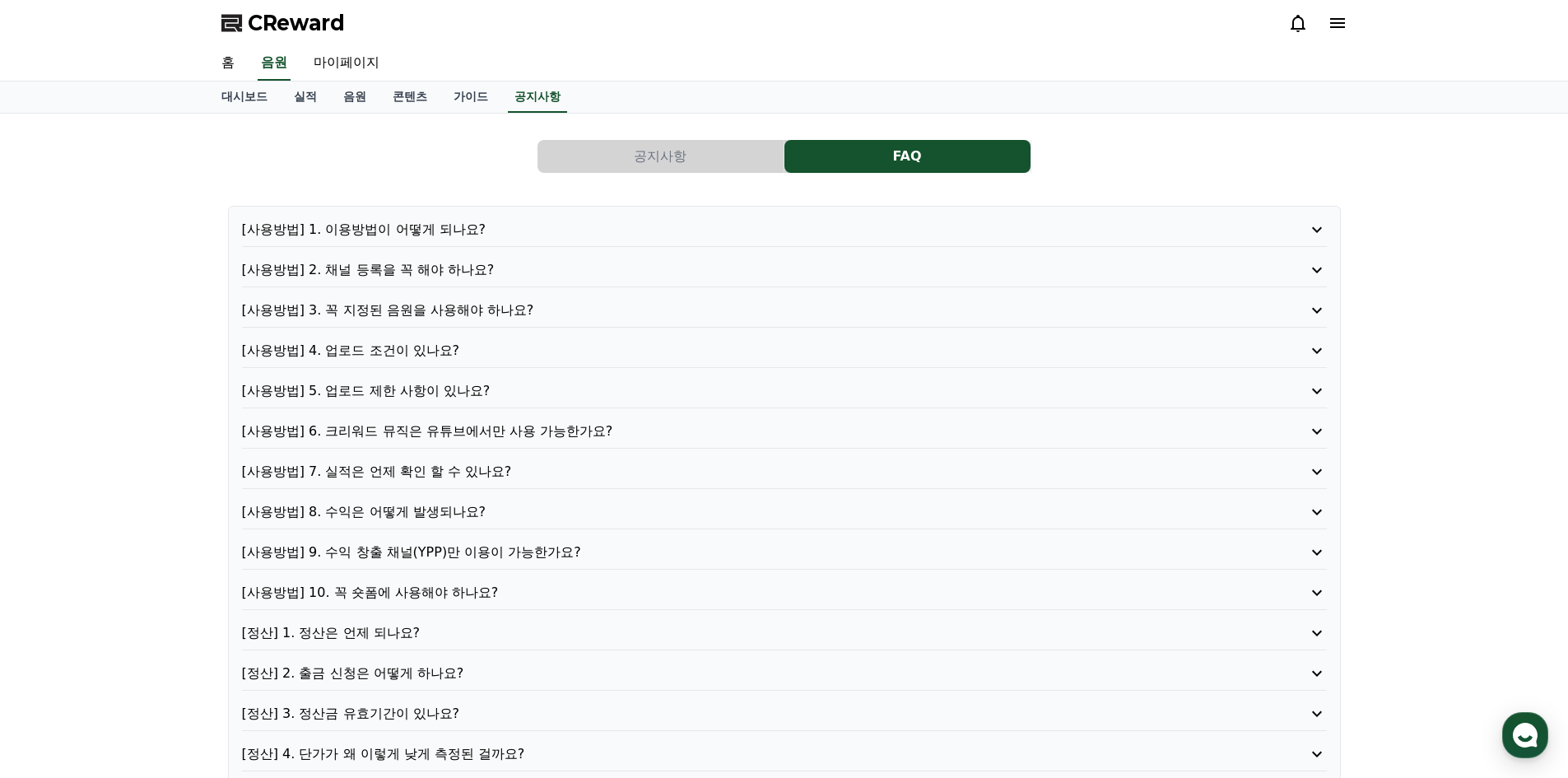
click at [362, 637] on p "[정산] 1. 정산은 언제 되나요?" at bounding box center [741, 634] width 999 height 20
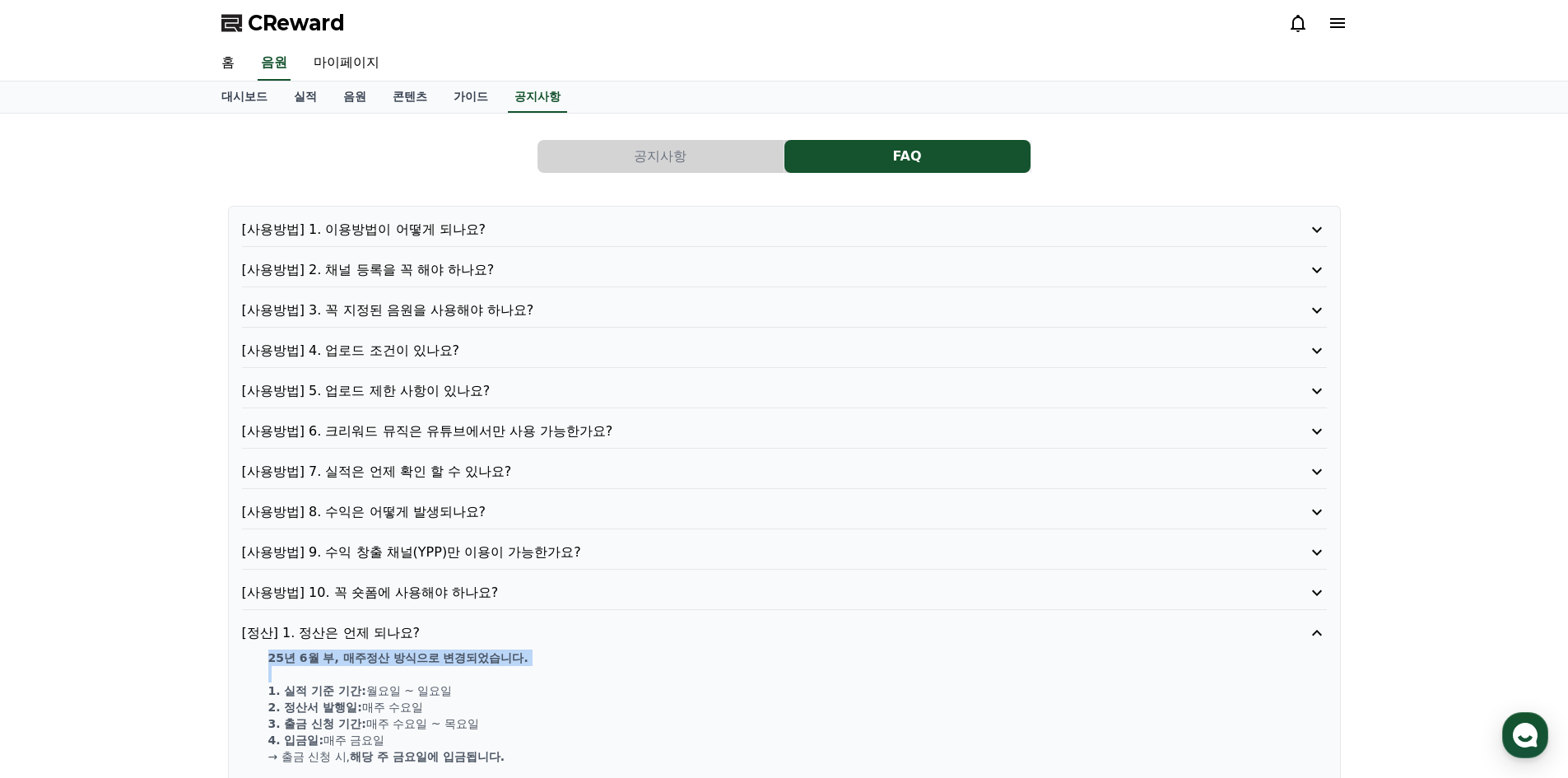
drag, startPoint x: 564, startPoint y: 672, endPoint x: 569, endPoint y: 637, distance: 35.4
click at [569, 637] on div "[정산] 1. [PERSON_NAME]은 [PERSON_NAME] 되나요? 25년 6월 부, 매주정산 방식으로 변경되었습니다. 1. 실적 기준…" at bounding box center [784, 739] width 1085 height 231
drag, startPoint x: 529, startPoint y: 716, endPoint x: 536, endPoint y: 669, distance: 47.5
click at [536, 669] on div "25년 6월 부, 매주정산 방식으로 변경되었습니다. 1. 실적 기준 기간: [DATE] ~ [DATE] 2. 정산서 발행일: 매주 [DATE]…" at bounding box center [784, 748] width 1085 height 198
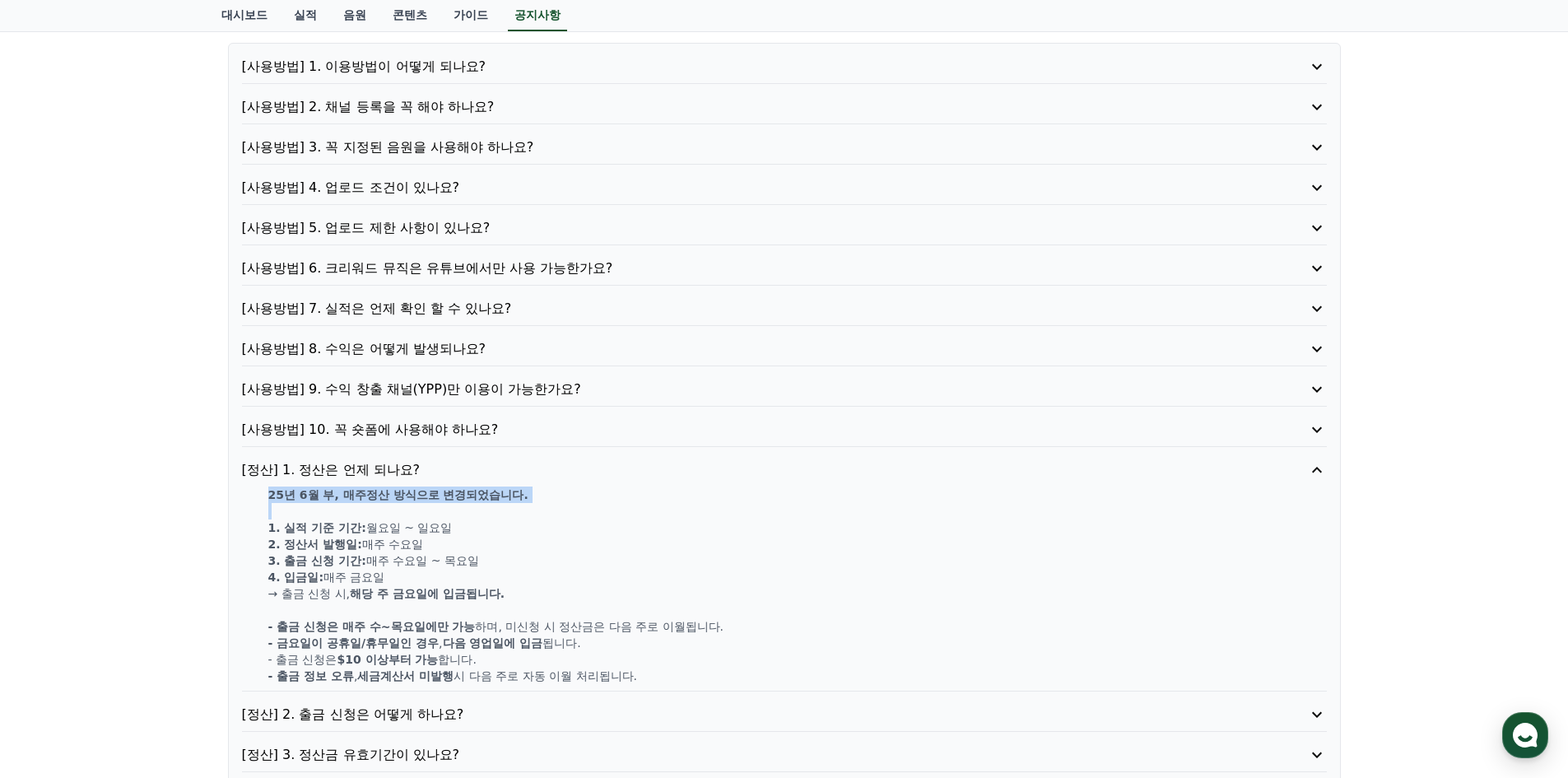
scroll to position [165, 0]
drag, startPoint x: 557, startPoint y: 602, endPoint x: 573, endPoint y: 575, distance: 31.4
click at [573, 575] on div "25년 6월 부, 매주정산 방식으로 변경되었습니다. 1. 실적 기준 기간: [DATE] ~ [DATE] 2. 정산서 발행일: 매주 [DATE]…" at bounding box center [784, 584] width 1085 height 198
drag, startPoint x: 357, startPoint y: 623, endPoint x: 593, endPoint y: 627, distance: 236.0
click at [593, 627] on p "- 출금 신청은 매주 수~[DATE]에만 가능 하며, 미신청 시 정산금은 다음 주로 이월됩니다." at bounding box center [798, 625] width 1059 height 16
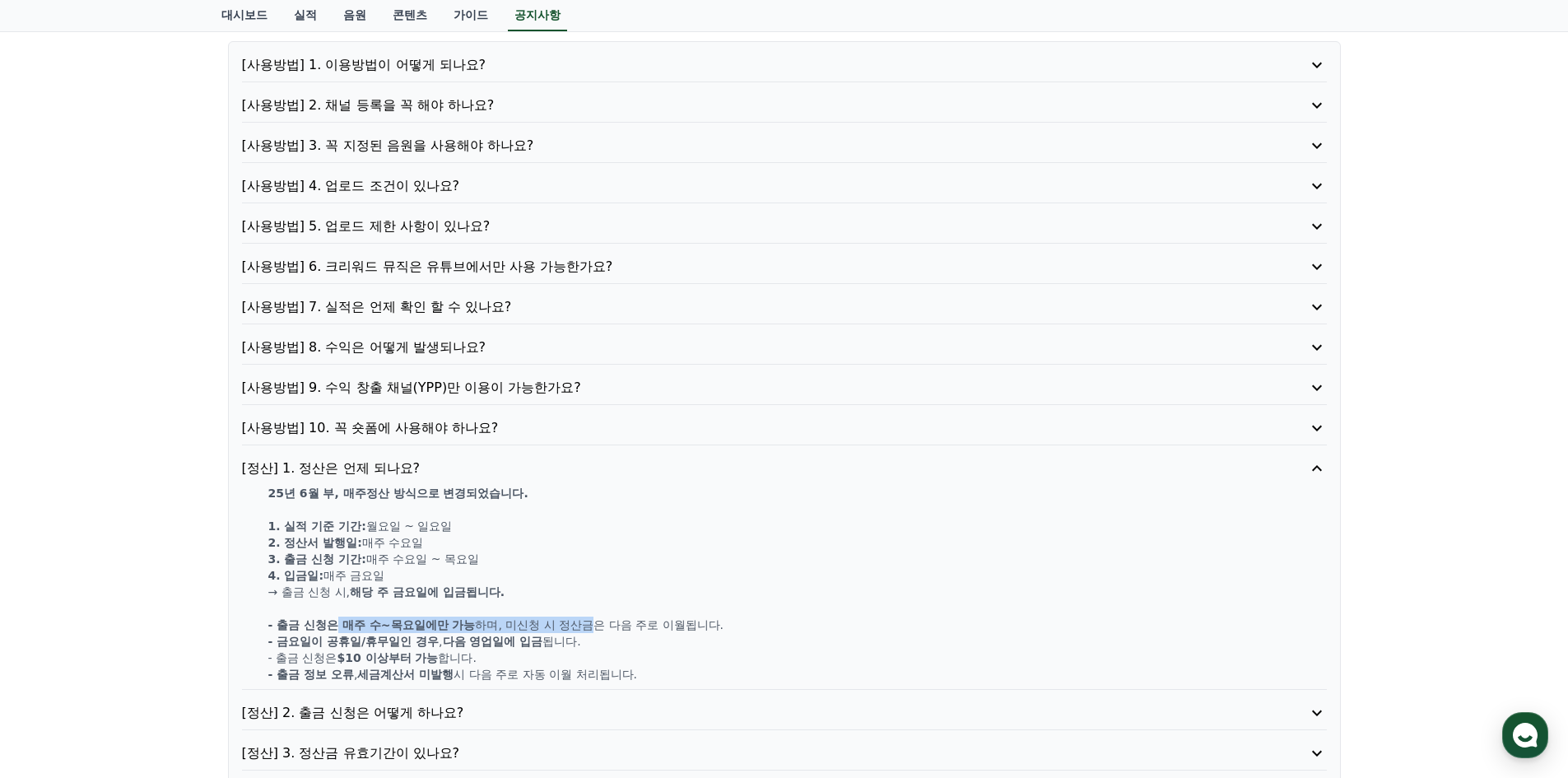
scroll to position [0, 0]
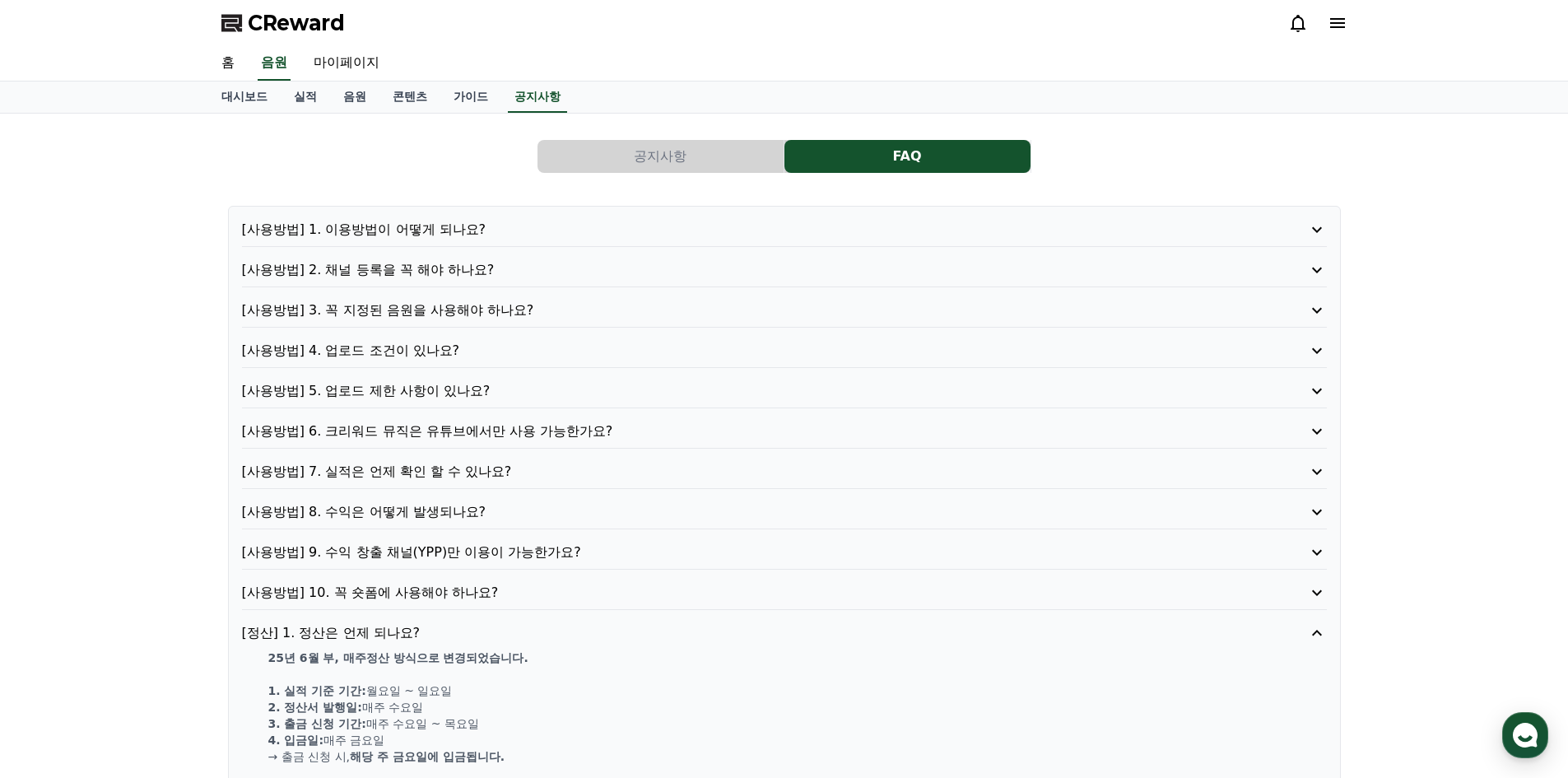
drag, startPoint x: 1182, startPoint y: 705, endPoint x: 990, endPoint y: 50, distance: 682.6
click at [343, 66] on link "마이페이지" at bounding box center [346, 63] width 92 height 35
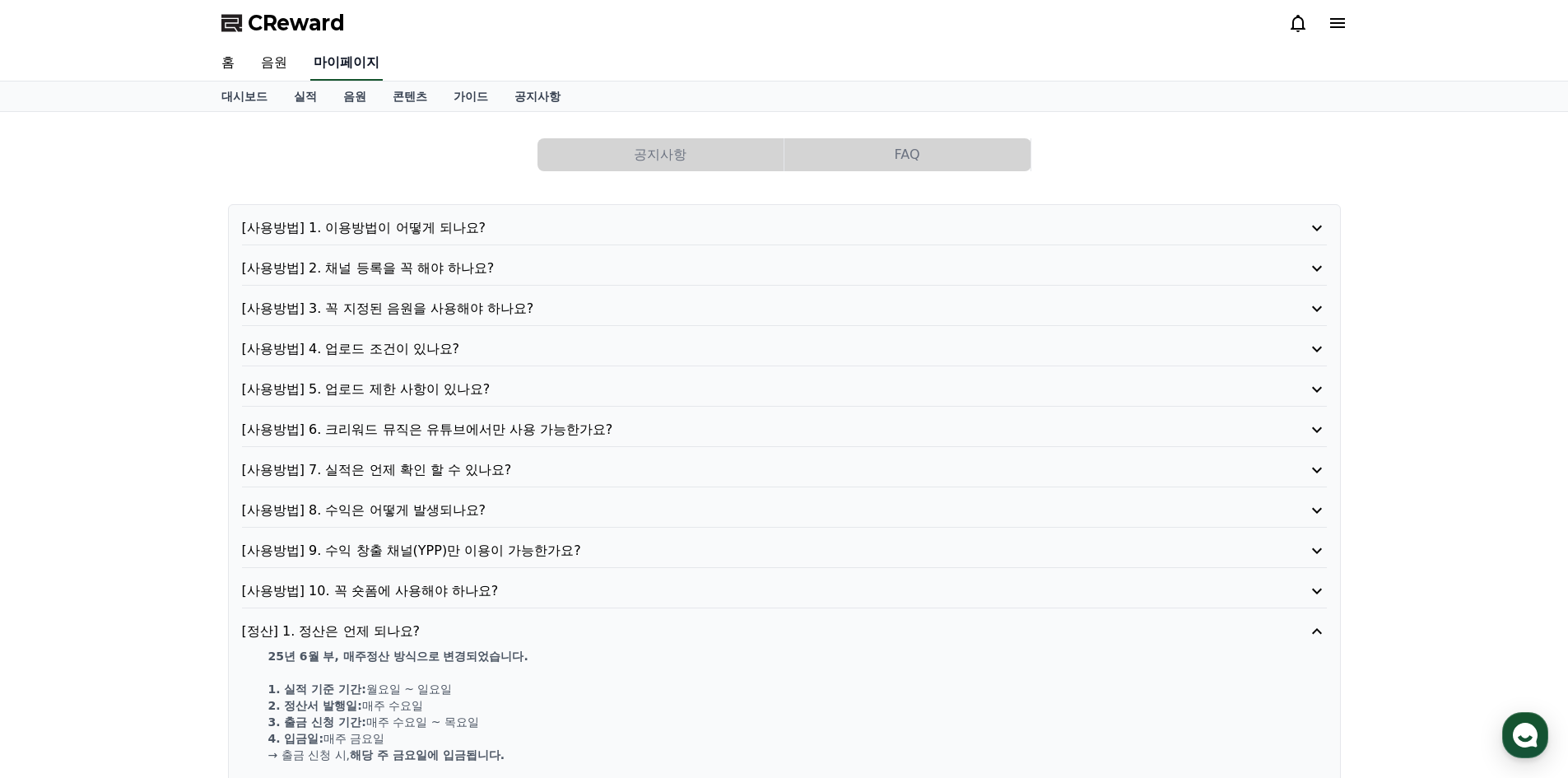
select select "**********"
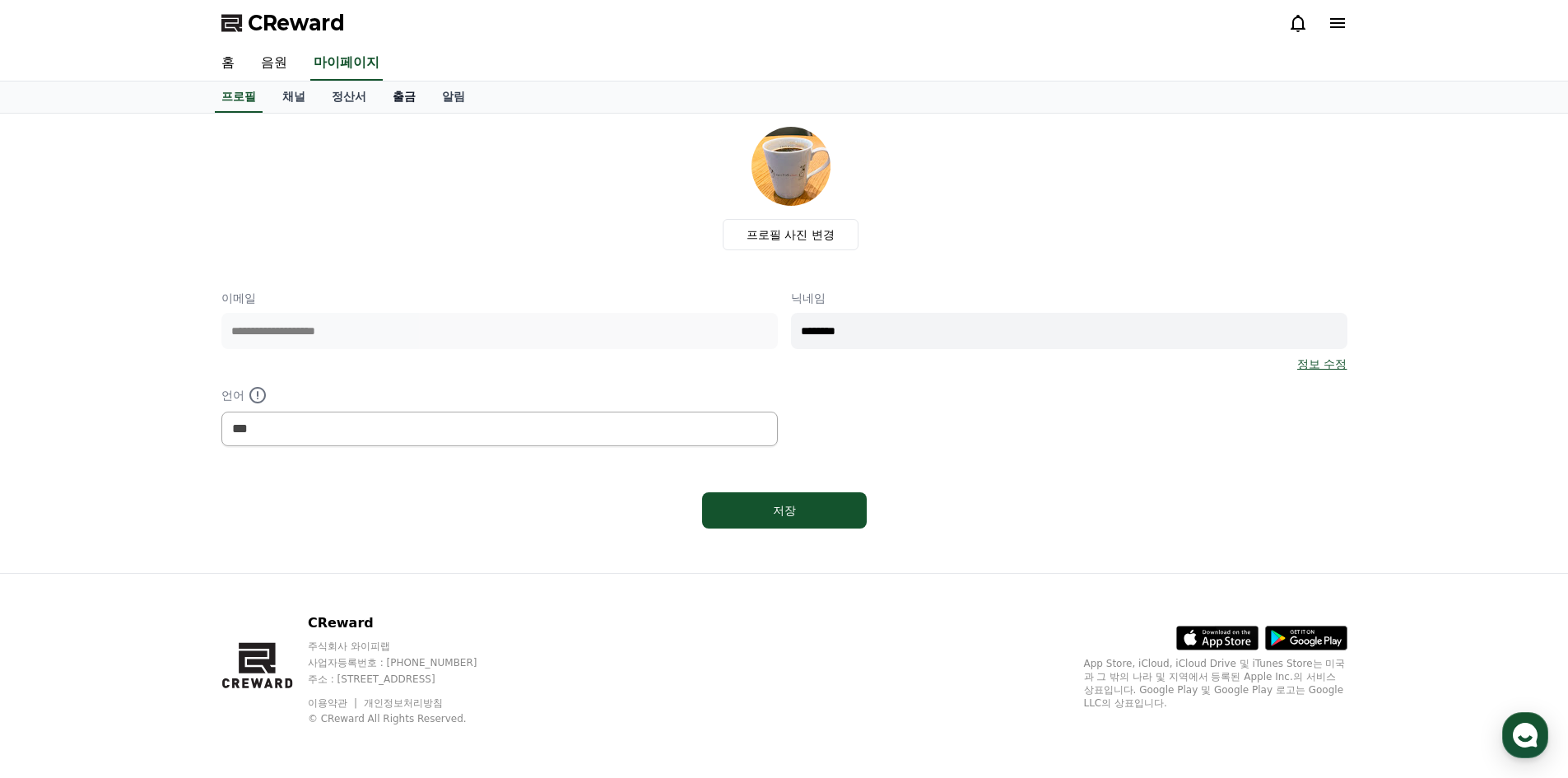
click at [390, 92] on link "출금" at bounding box center [404, 97] width 49 height 31
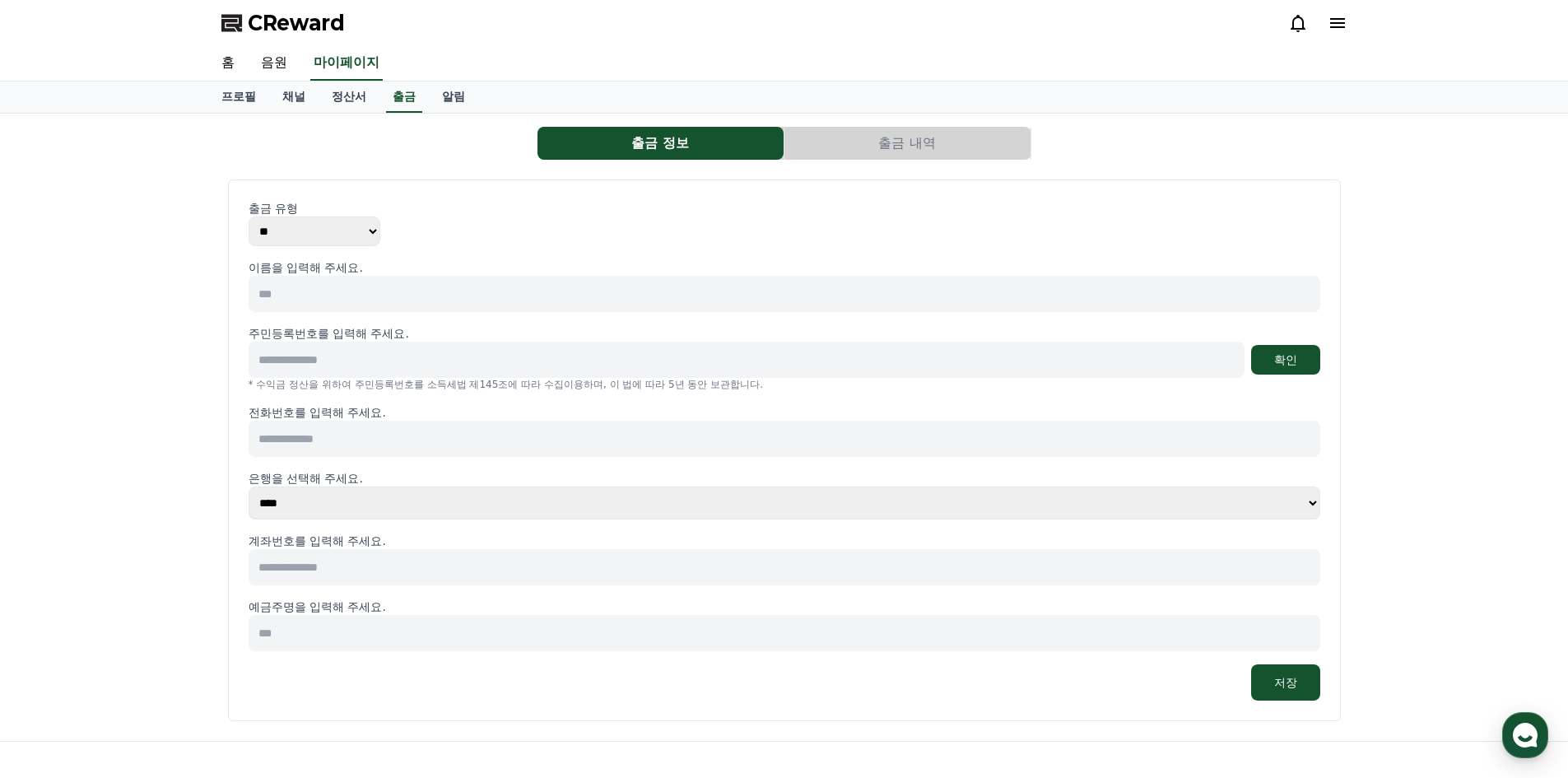
click at [326, 211] on p "출금 유형" at bounding box center [784, 208] width 1072 height 16
drag, startPoint x: 315, startPoint y: 222, endPoint x: 308, endPoint y: 233, distance: 13.0
click at [315, 222] on select "** ***" at bounding box center [314, 231] width 132 height 30
select select "*******"
click at [248, 217] on select "** ***" at bounding box center [314, 231] width 132 height 30
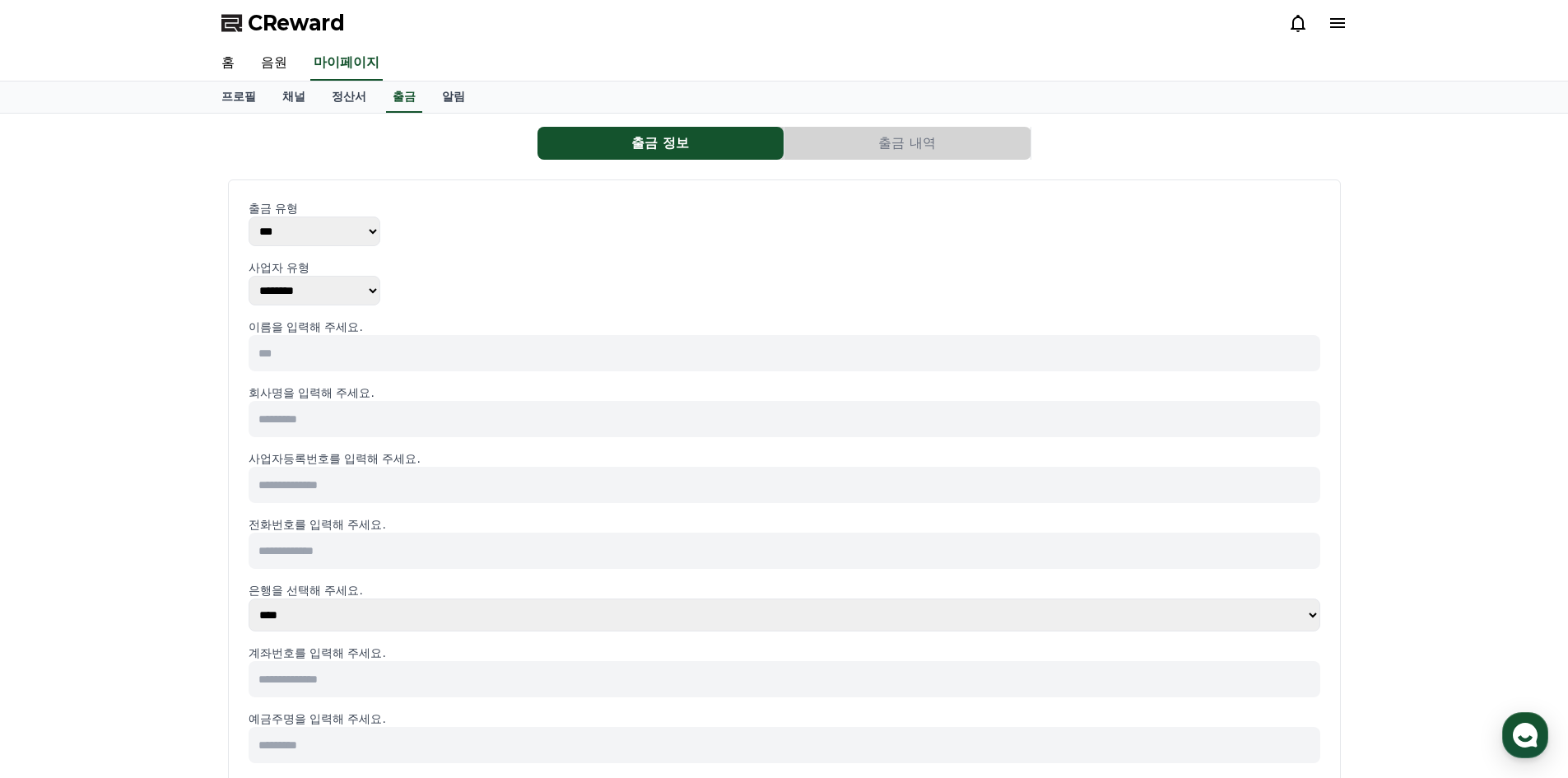
click at [316, 286] on select "******** ******** ********" at bounding box center [314, 290] width 132 height 30
click at [248, 276] on select "******** ******** ********" at bounding box center [314, 290] width 132 height 30
click at [362, 357] on input at bounding box center [784, 353] width 1072 height 36
type input "*"
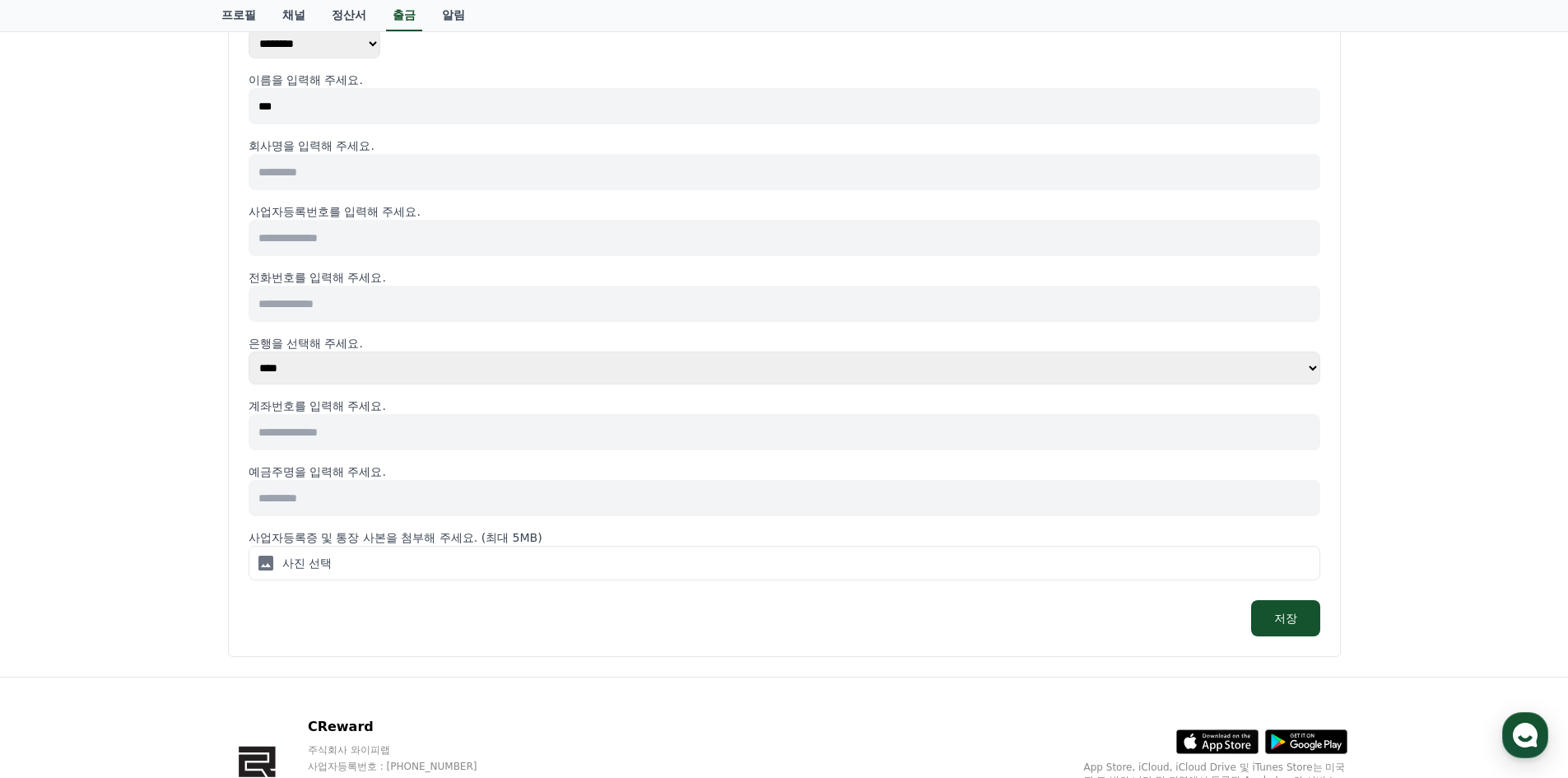
type input "***"
click at [313, 565] on p "사진 선택" at bounding box center [306, 563] width 49 height 16
click at [0, 0] on input "사진 선택" at bounding box center [0, 0] width 0 height 0
click at [364, 553] on label "사진 선택" at bounding box center [784, 563] width 1072 height 35
click at [0, 0] on input "사진 선택" at bounding box center [0, 0] width 0 height 0
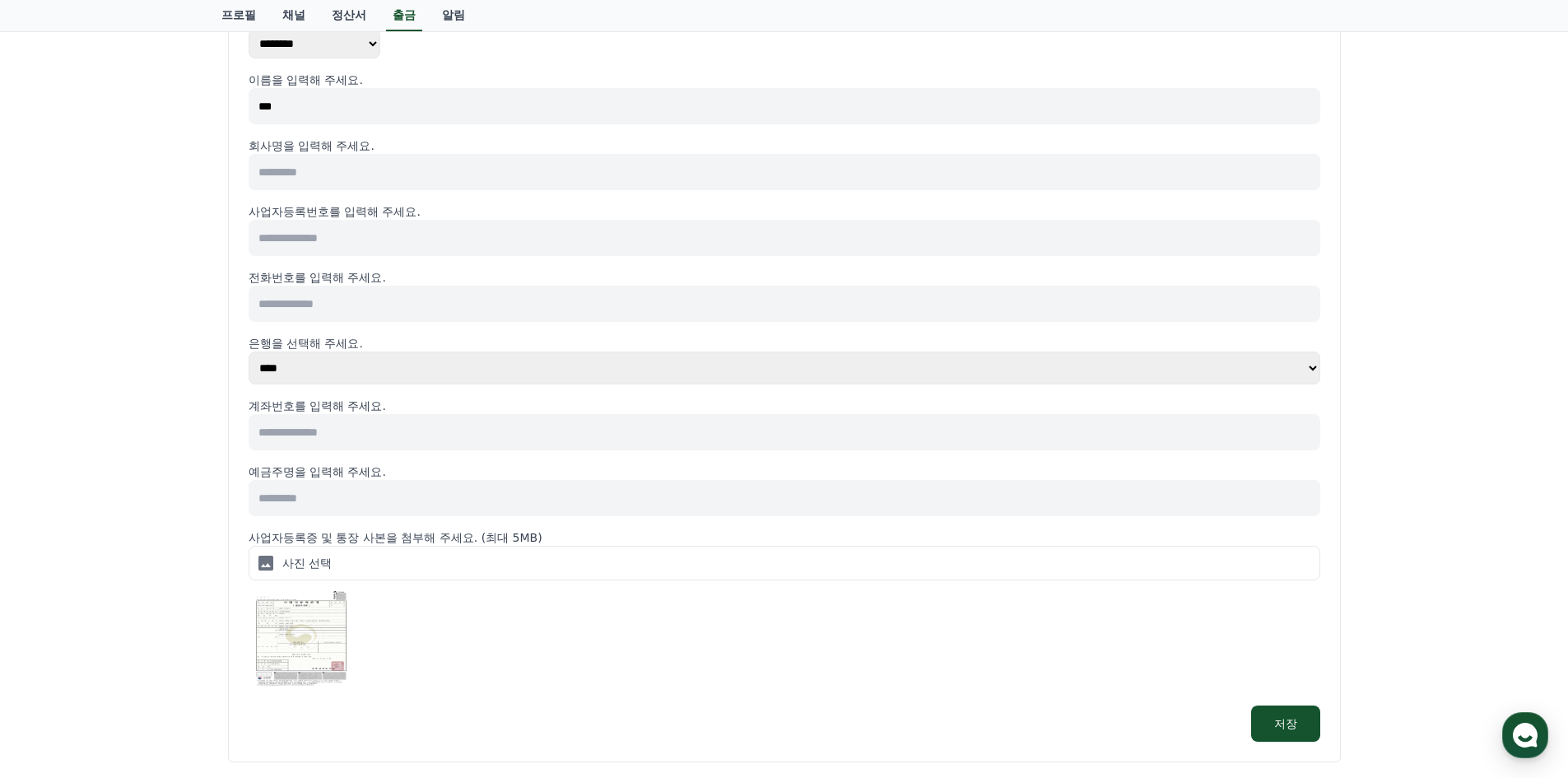
click at [296, 564] on p "사진 선택" at bounding box center [306, 563] width 49 height 16
click at [0, 0] on input "사진 선택" at bounding box center [0, 0] width 0 height 0
click at [654, 557] on label "사진 선택" at bounding box center [784, 563] width 1072 height 35
click at [0, 0] on input "사진 선택" at bounding box center [0, 0] width 0 height 0
drag, startPoint x: 373, startPoint y: 775, endPoint x: 405, endPoint y: 777, distance: 32.1
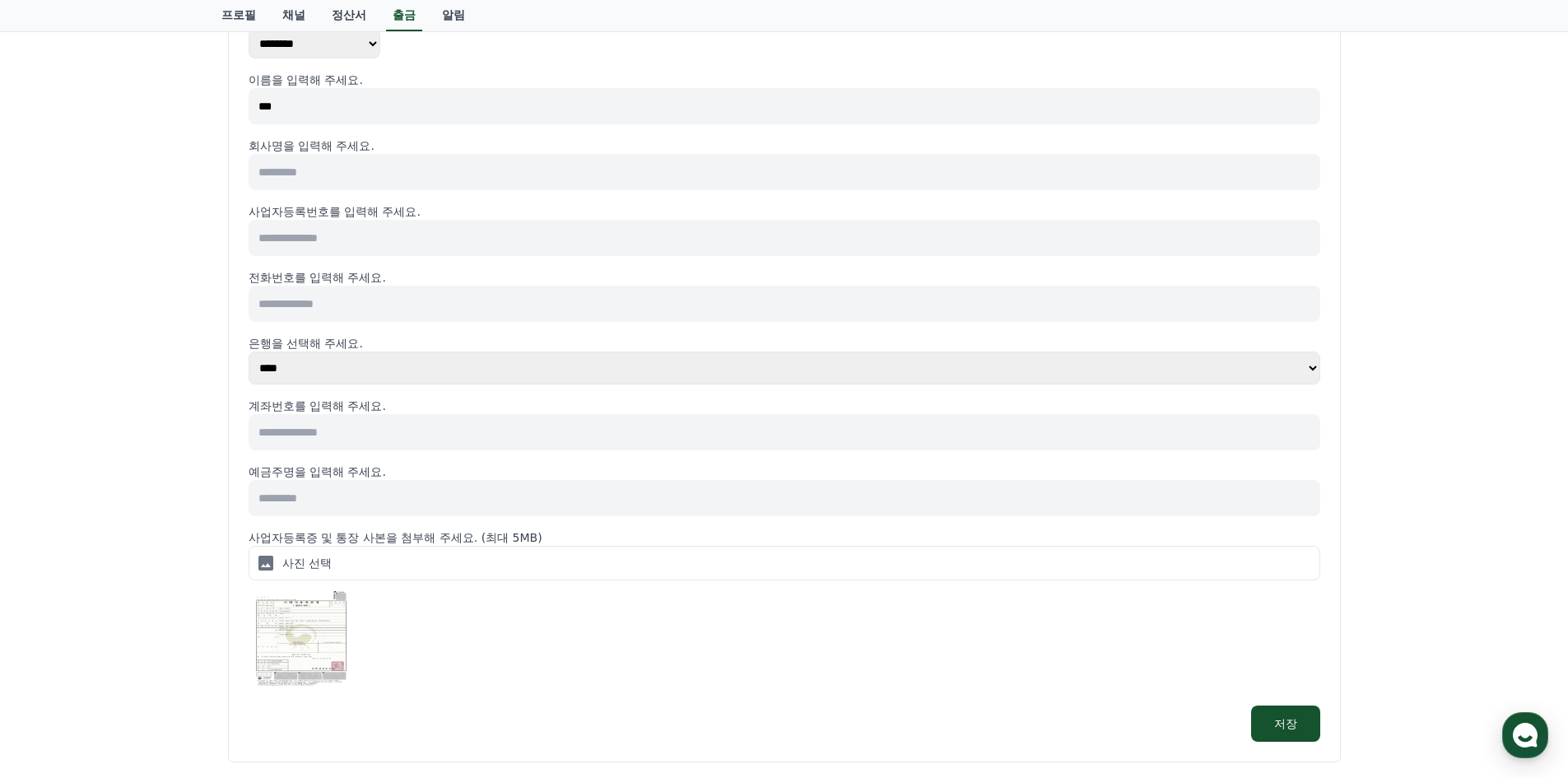
click at [398, 773] on div "출금 정보 출금 내역 출금 유형 ** *** 사업자 유형 ******** ******** ******** 이름을 입력해 주세요. *** 회사명…" at bounding box center [785, 324] width 1140 height 903
drag, startPoint x: 1038, startPoint y: 636, endPoint x: 794, endPoint y: 573, distance: 252.0
click at [1038, 636] on div at bounding box center [784, 640] width 1072 height 106
click at [276, 561] on label "사진 선택" at bounding box center [784, 563] width 1072 height 35
click at [0, 0] on input "사진 선택" at bounding box center [0, 0] width 0 height 0
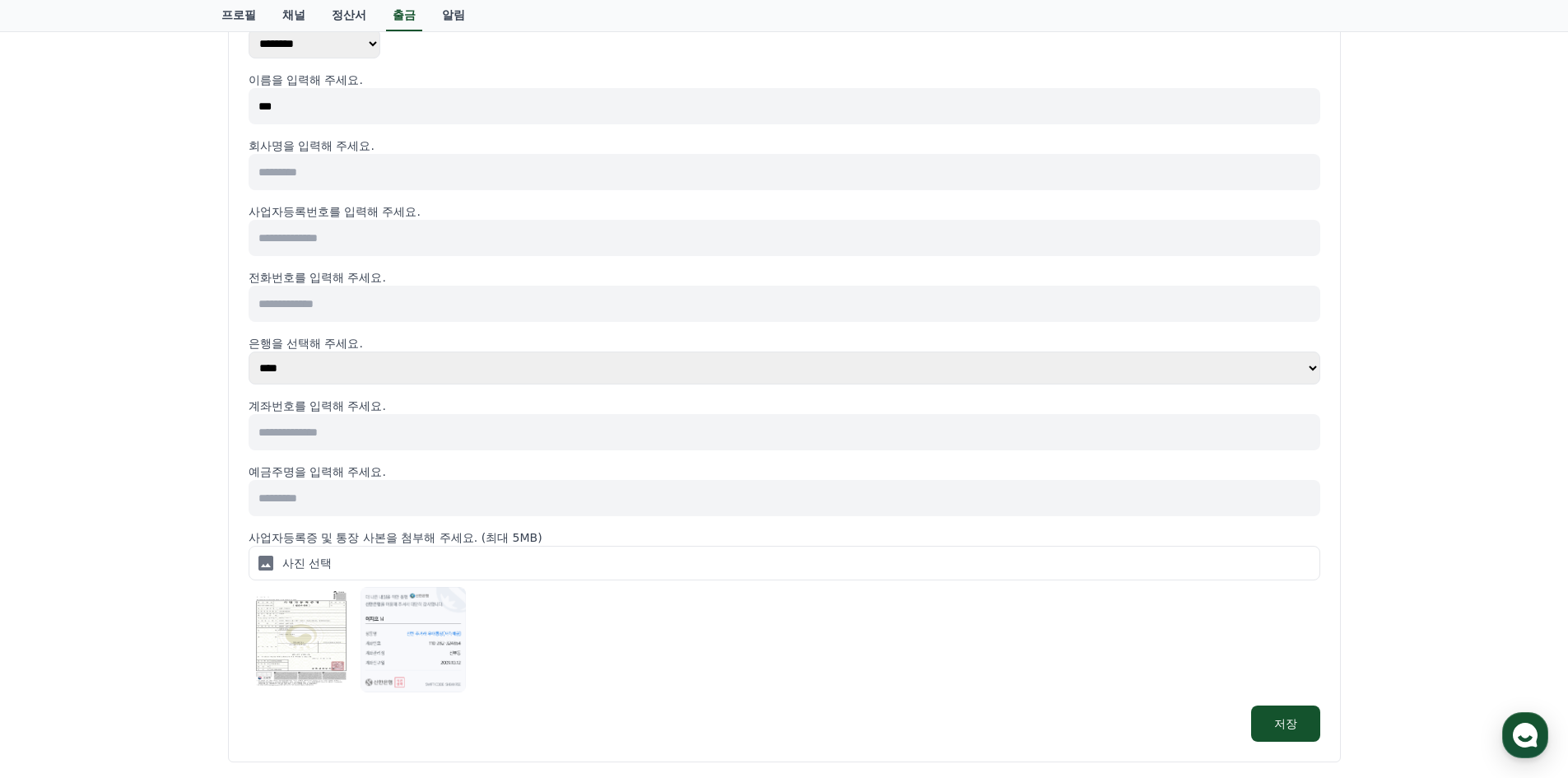
click at [340, 152] on p "회사명을 입력해 주세요." at bounding box center [784, 145] width 1072 height 16
click at [349, 168] on input at bounding box center [784, 172] width 1072 height 36
type input "*******"
type input "**********"
click at [336, 304] on input at bounding box center [784, 304] width 1072 height 36
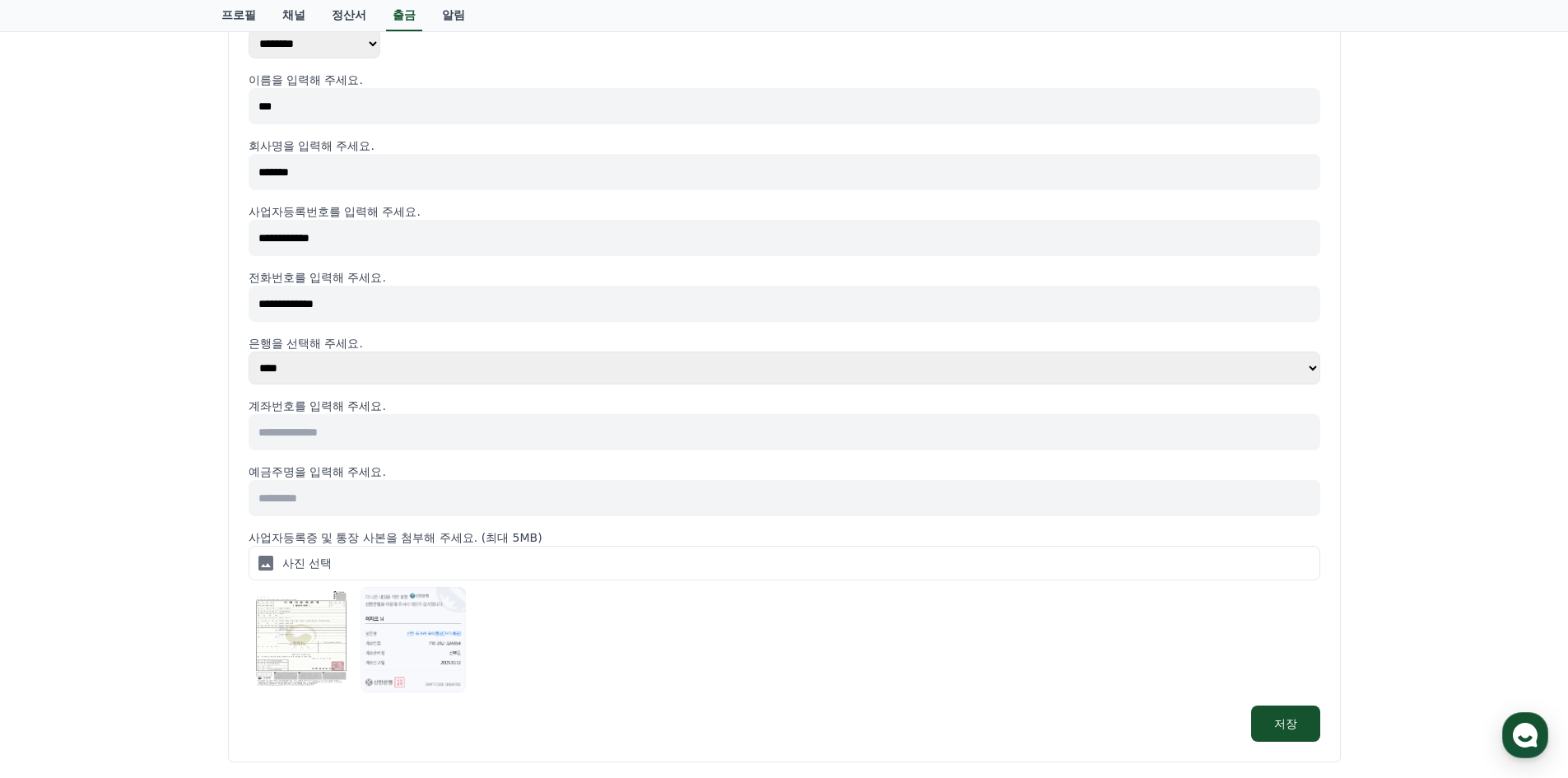
type input "**********"
click at [448, 369] on select "**** **** **** **** **** **** **** ** ** ** ** **** *** **** **** *****" at bounding box center [784, 367] width 1072 height 33
select select "********"
click at [248, 351] on select "**** **** **** **** **** **** **** ** ** ** ** **** *** **** **** *****" at bounding box center [784, 367] width 1072 height 33
click at [360, 421] on input at bounding box center [784, 432] width 1072 height 36
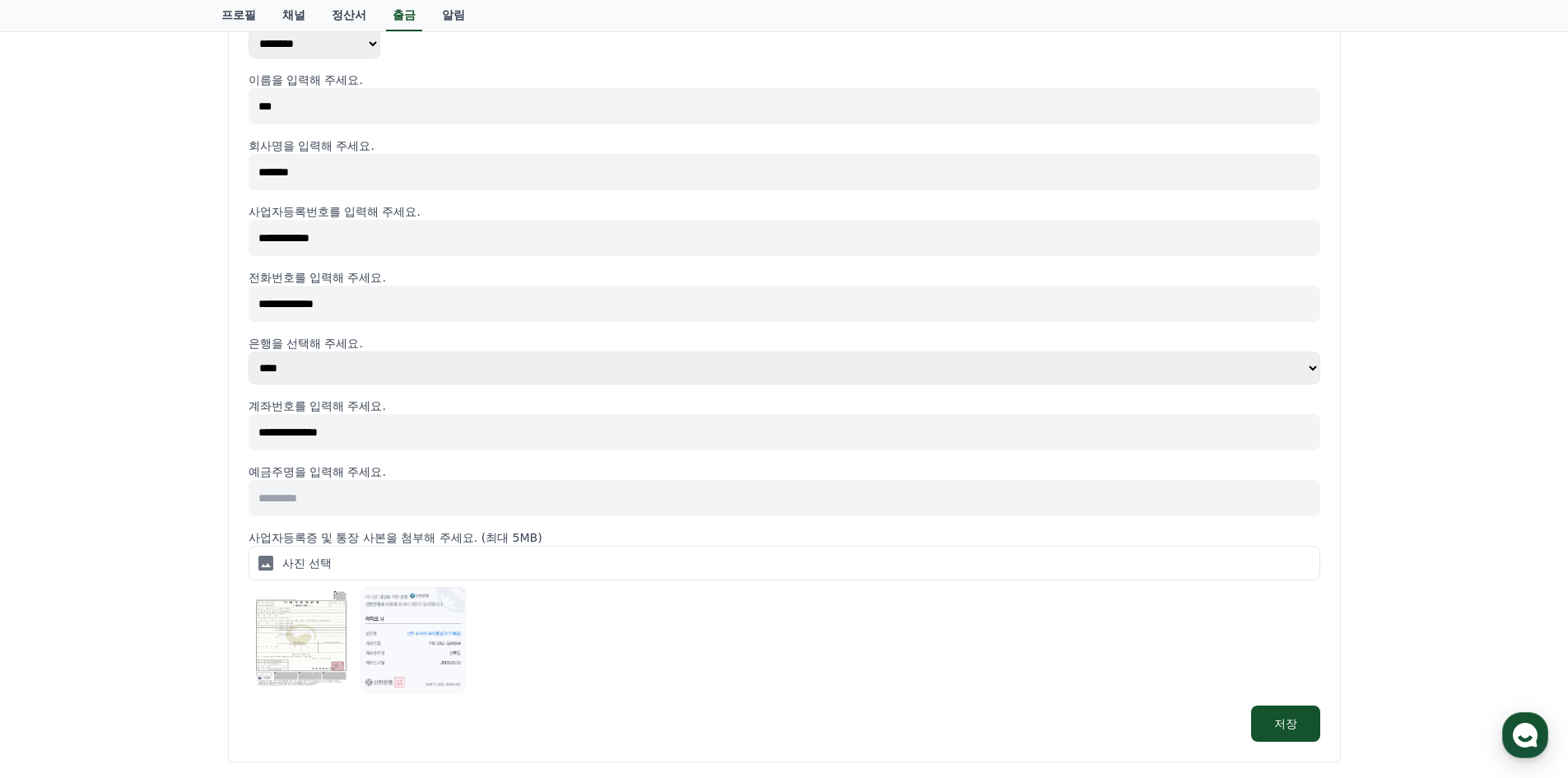
type input "**********"
drag, startPoint x: 350, startPoint y: 493, endPoint x: 508, endPoint y: 513, distance: 159.3
click at [350, 493] on input at bounding box center [784, 498] width 1072 height 36
type input "***"
drag, startPoint x: 921, startPoint y: 739, endPoint x: 908, endPoint y: 692, distance: 48.8
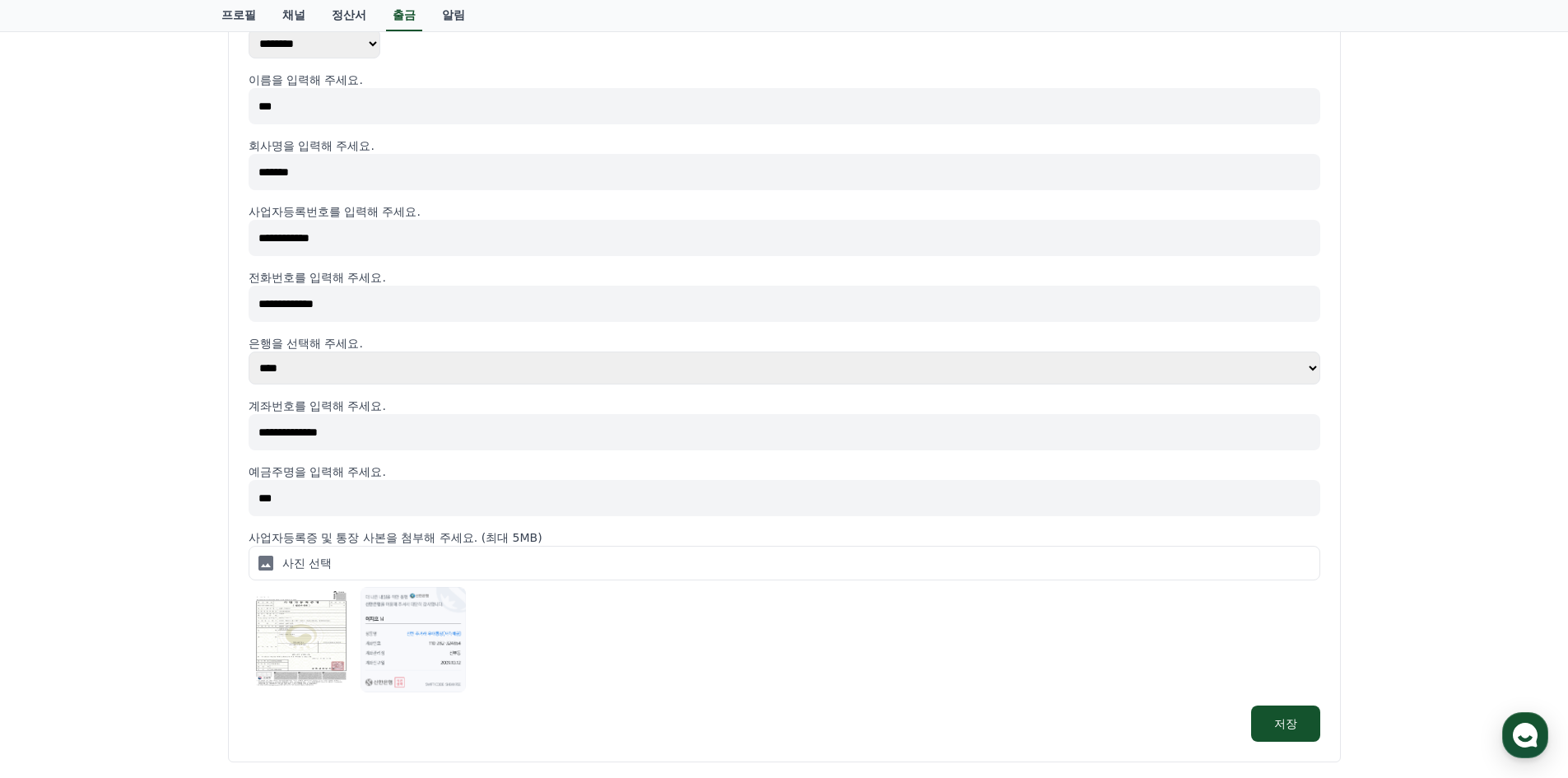
click at [921, 739] on div "저장" at bounding box center [784, 723] width 1072 height 36
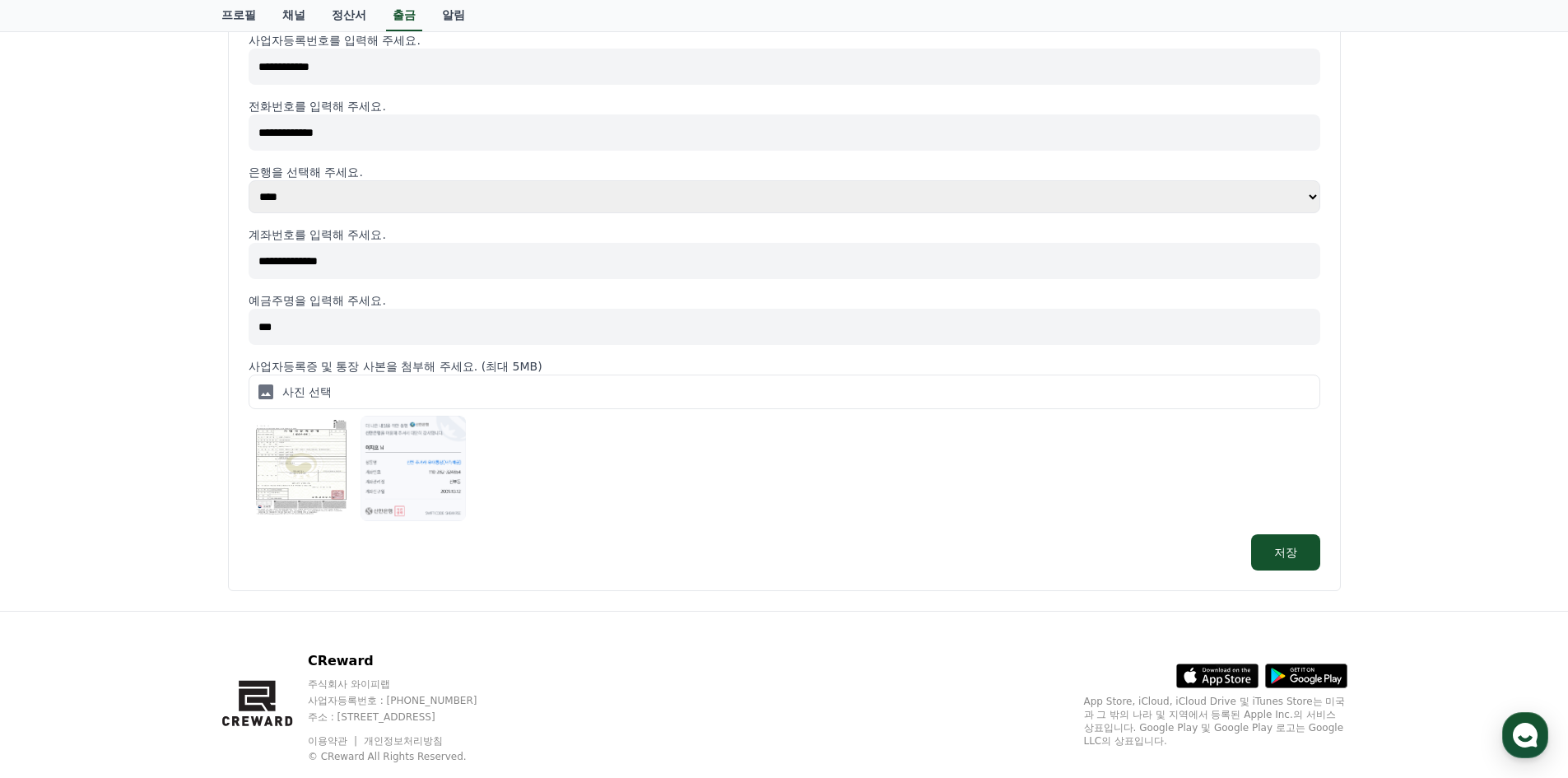
scroll to position [456, 0]
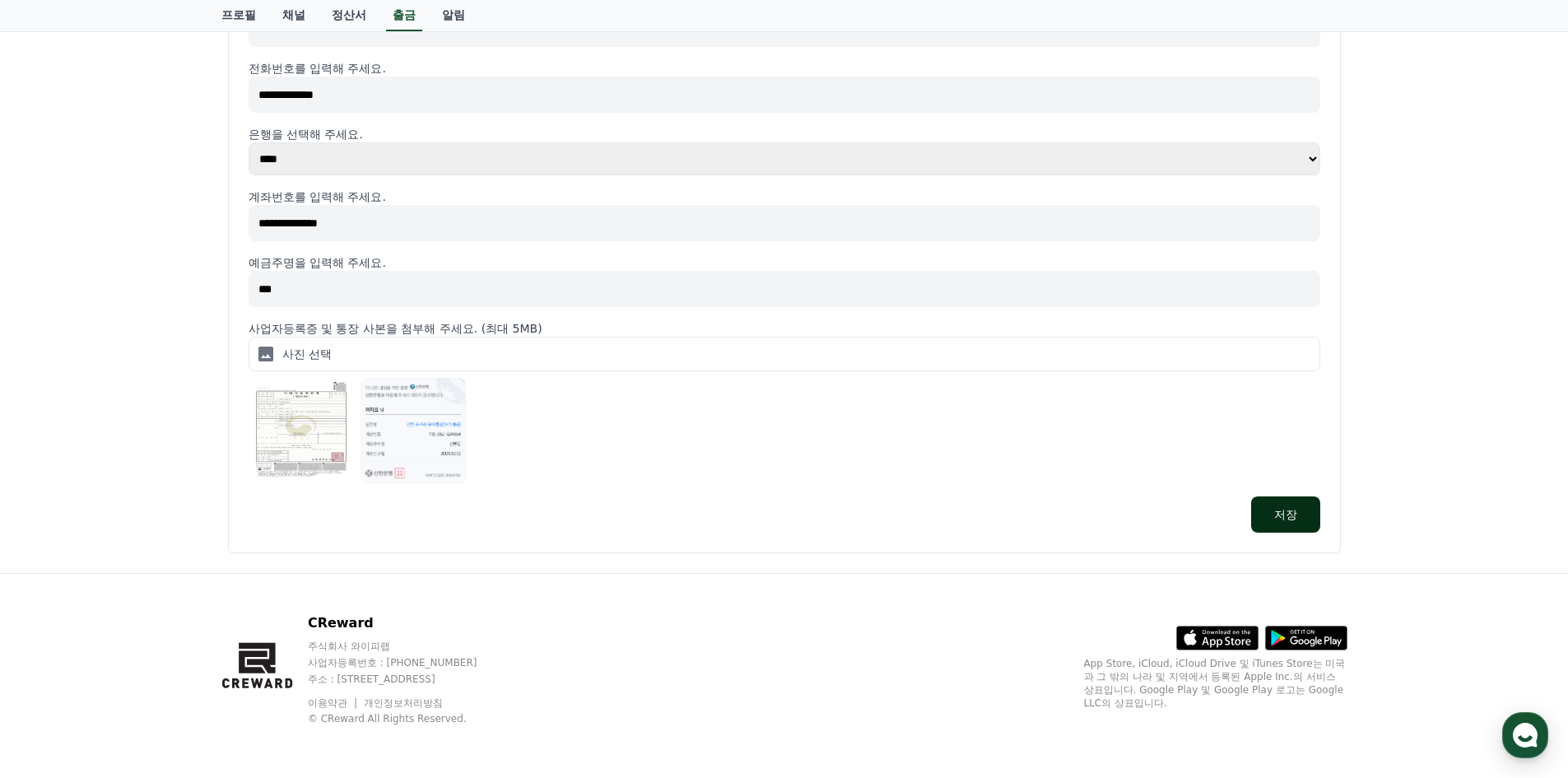
click at [1280, 513] on button "저장" at bounding box center [1286, 514] width 69 height 36
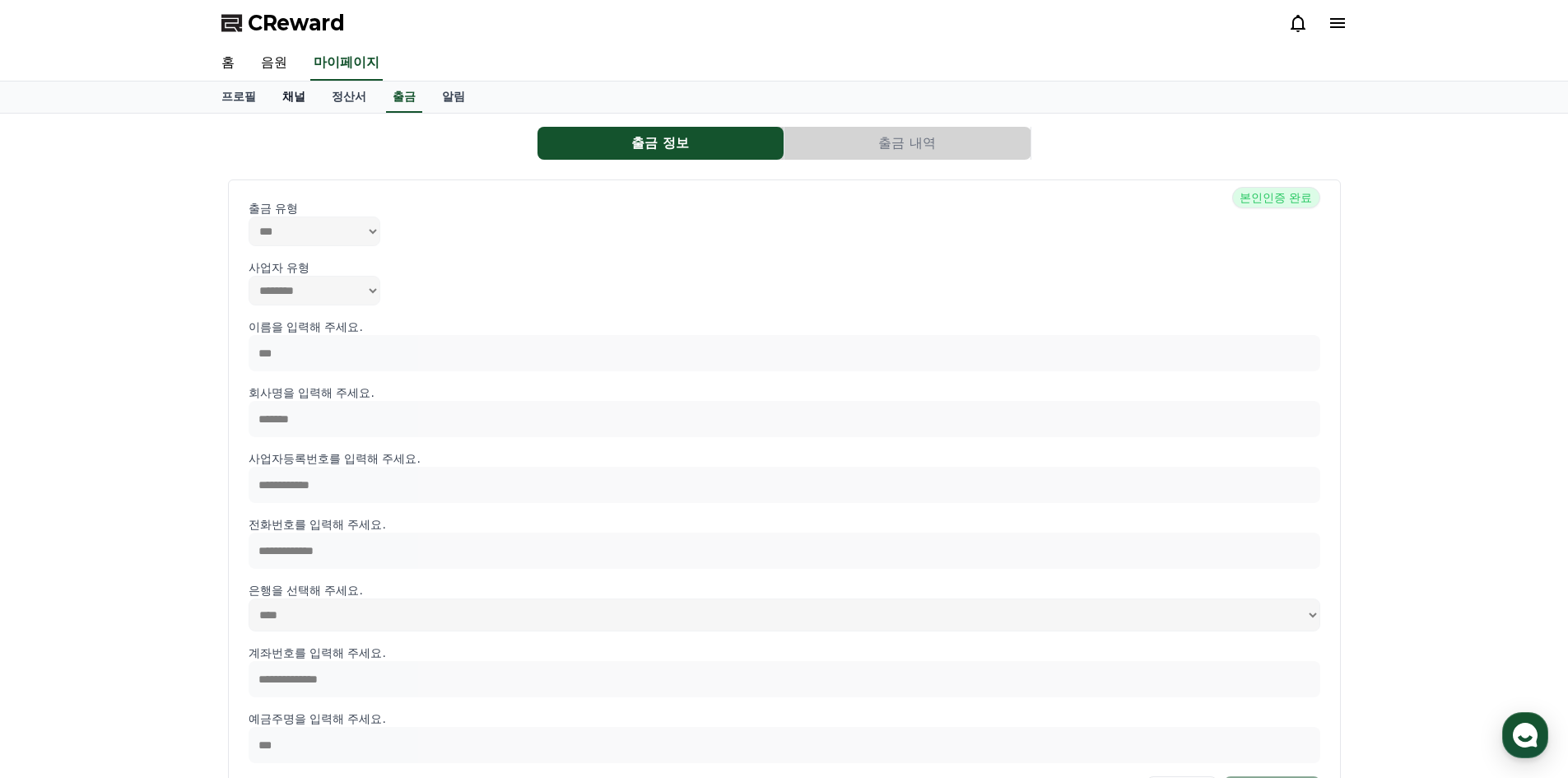
click at [314, 100] on link "채널" at bounding box center [293, 97] width 49 height 31
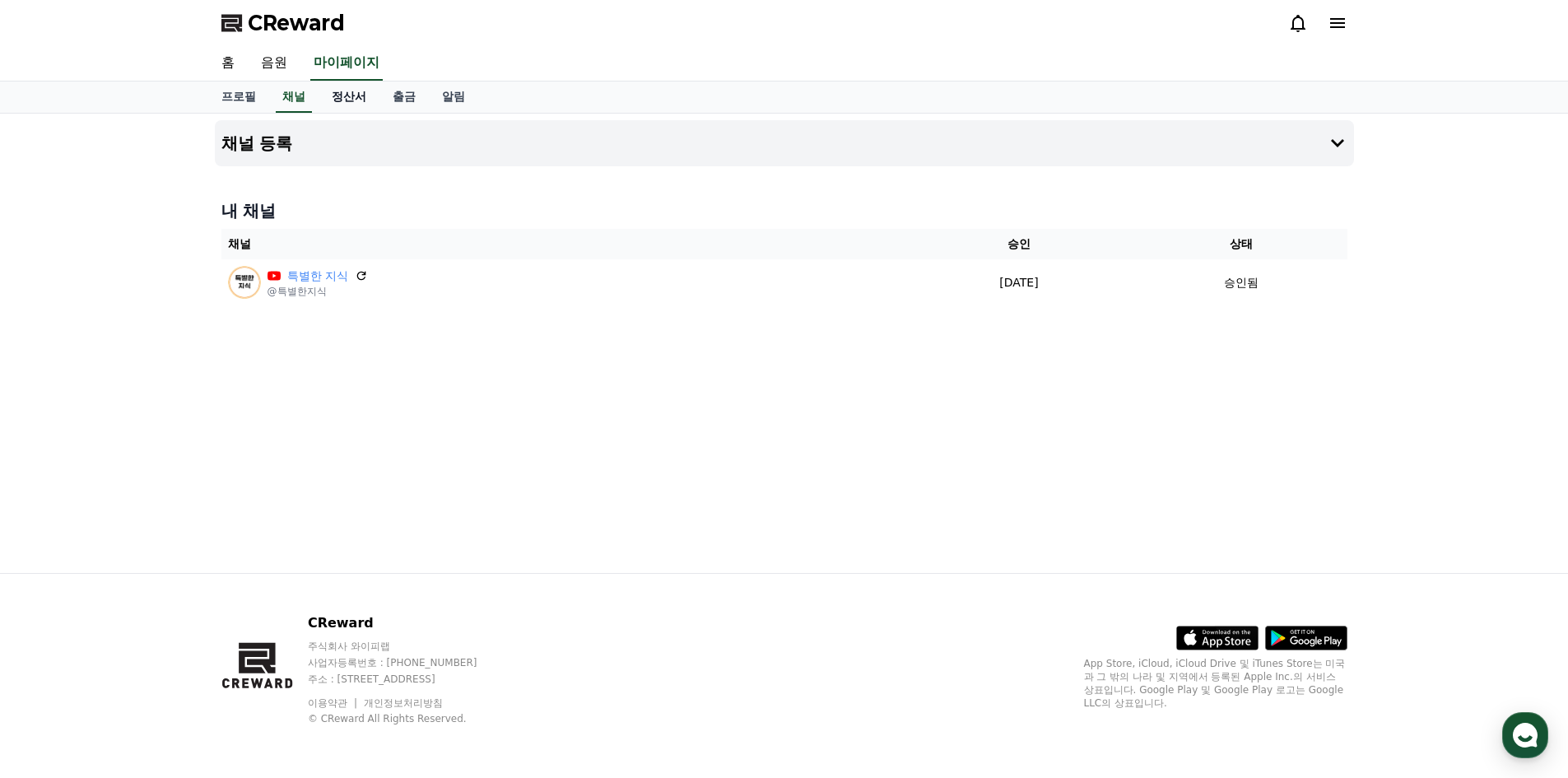
click at [340, 99] on link "정산서" at bounding box center [349, 97] width 61 height 31
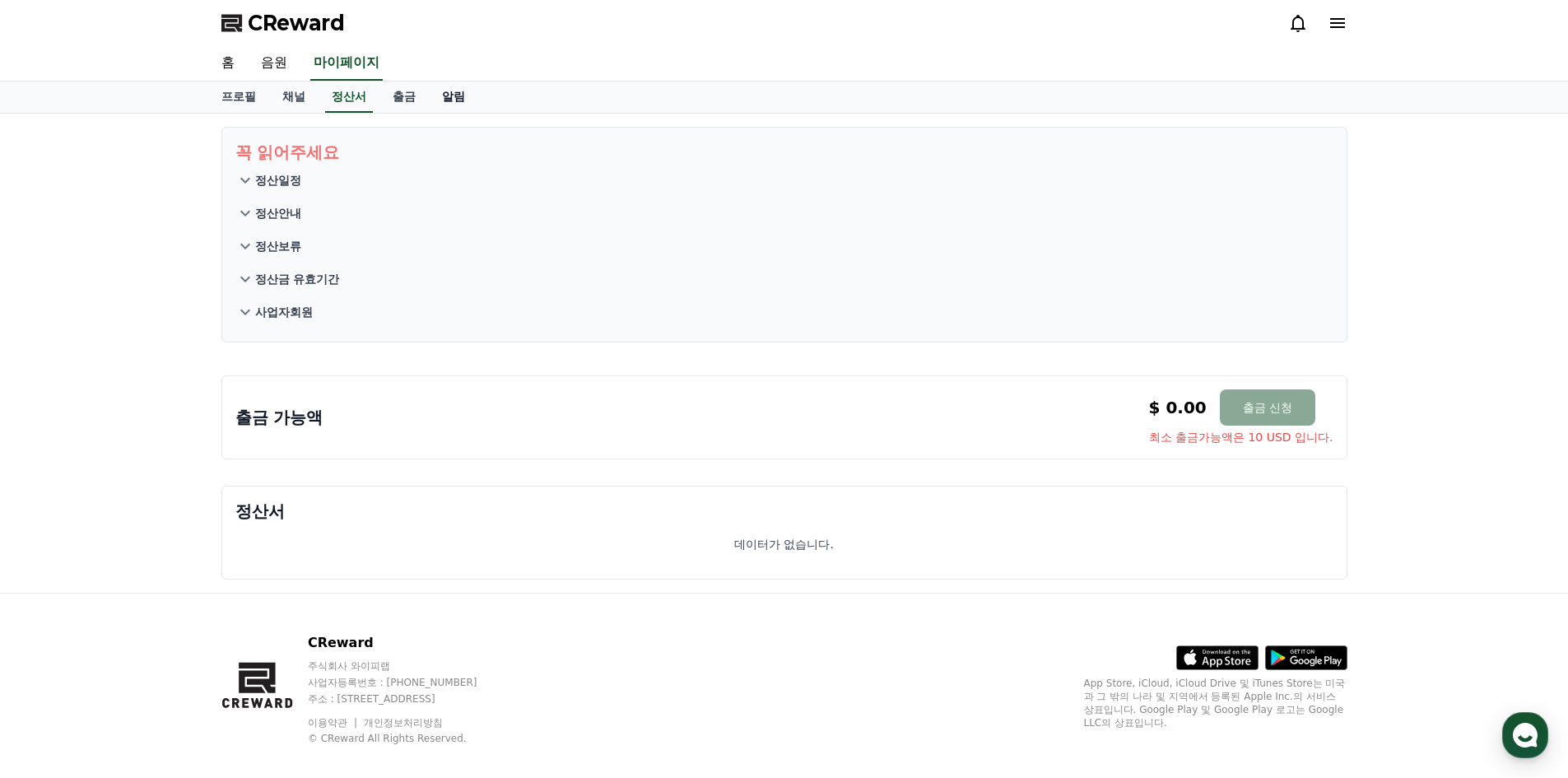
click at [461, 101] on link "알림" at bounding box center [453, 97] width 49 height 31
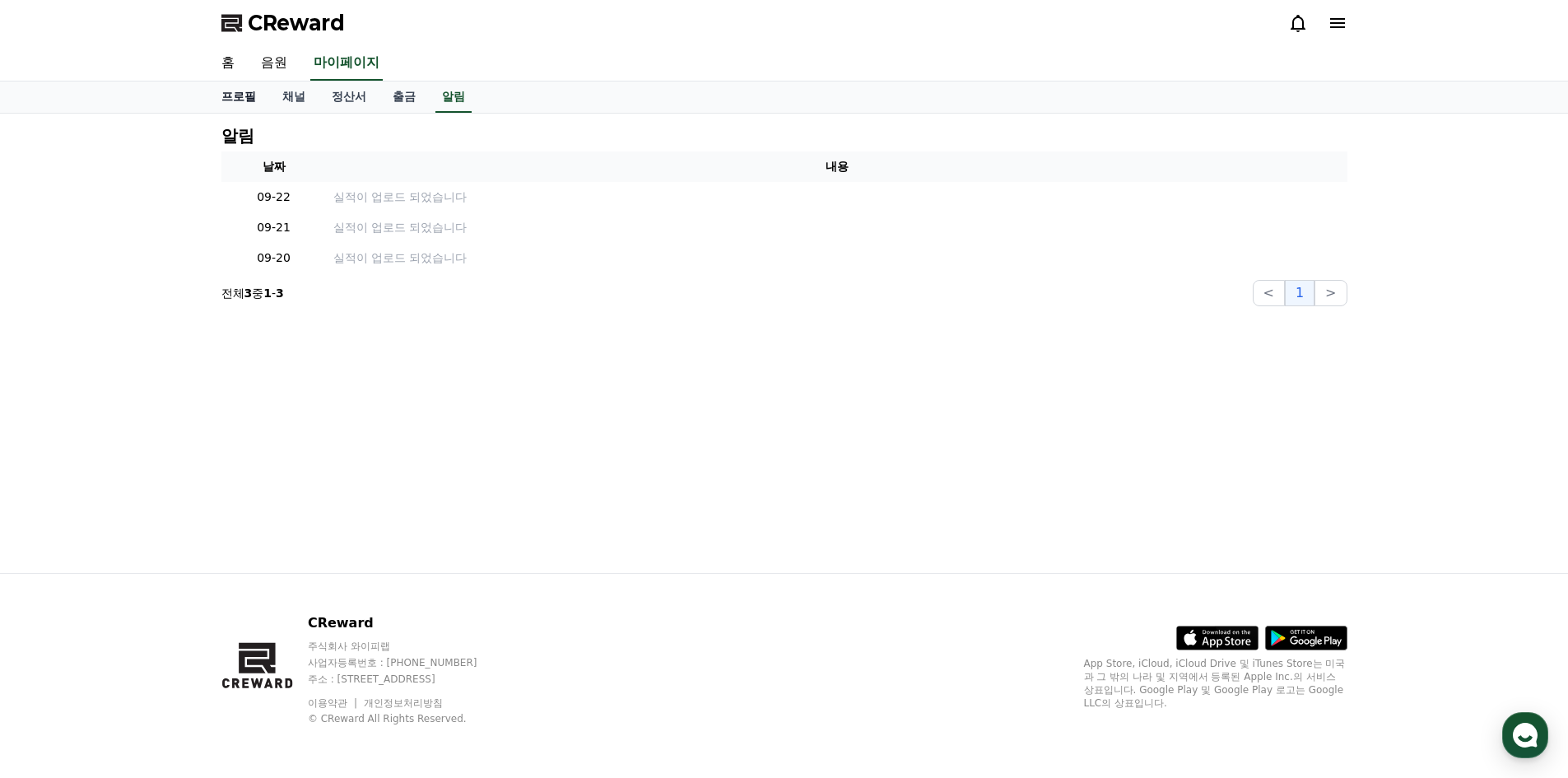
click at [230, 103] on link "프로필" at bounding box center [238, 97] width 61 height 31
select select "**********"
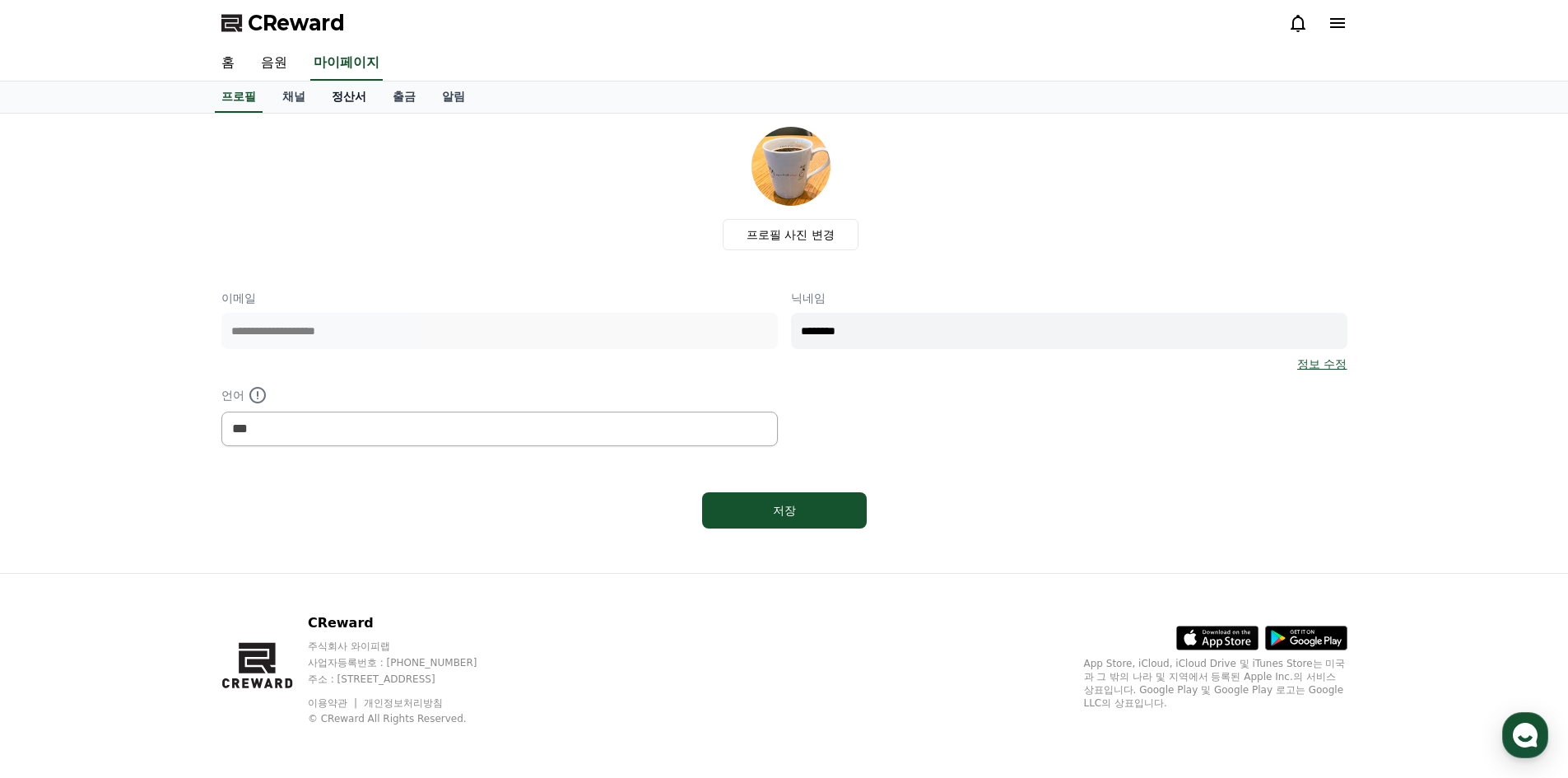
click at [331, 90] on link "정산서" at bounding box center [349, 97] width 61 height 31
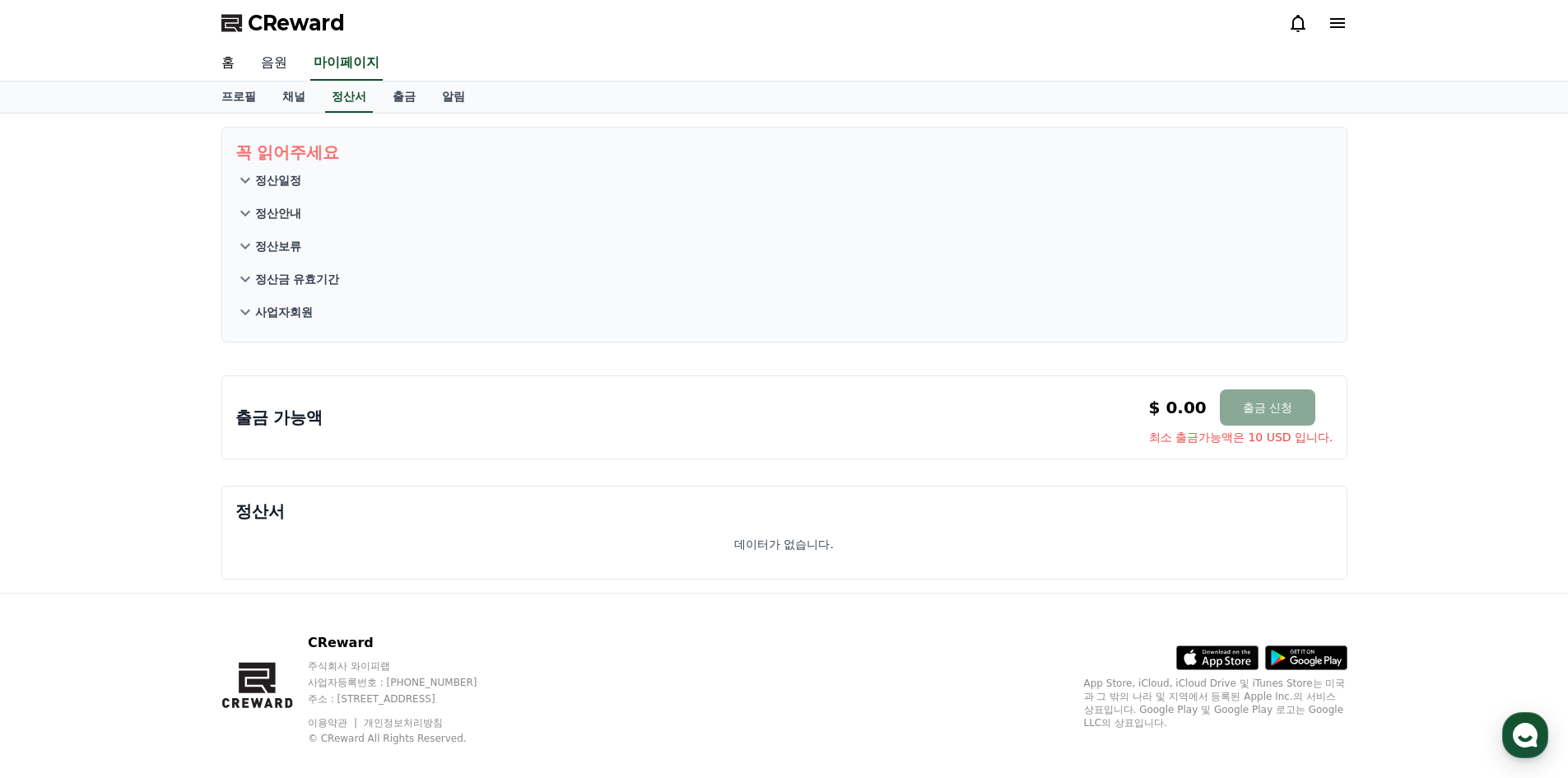
click at [287, 61] on link "음원" at bounding box center [274, 63] width 53 height 35
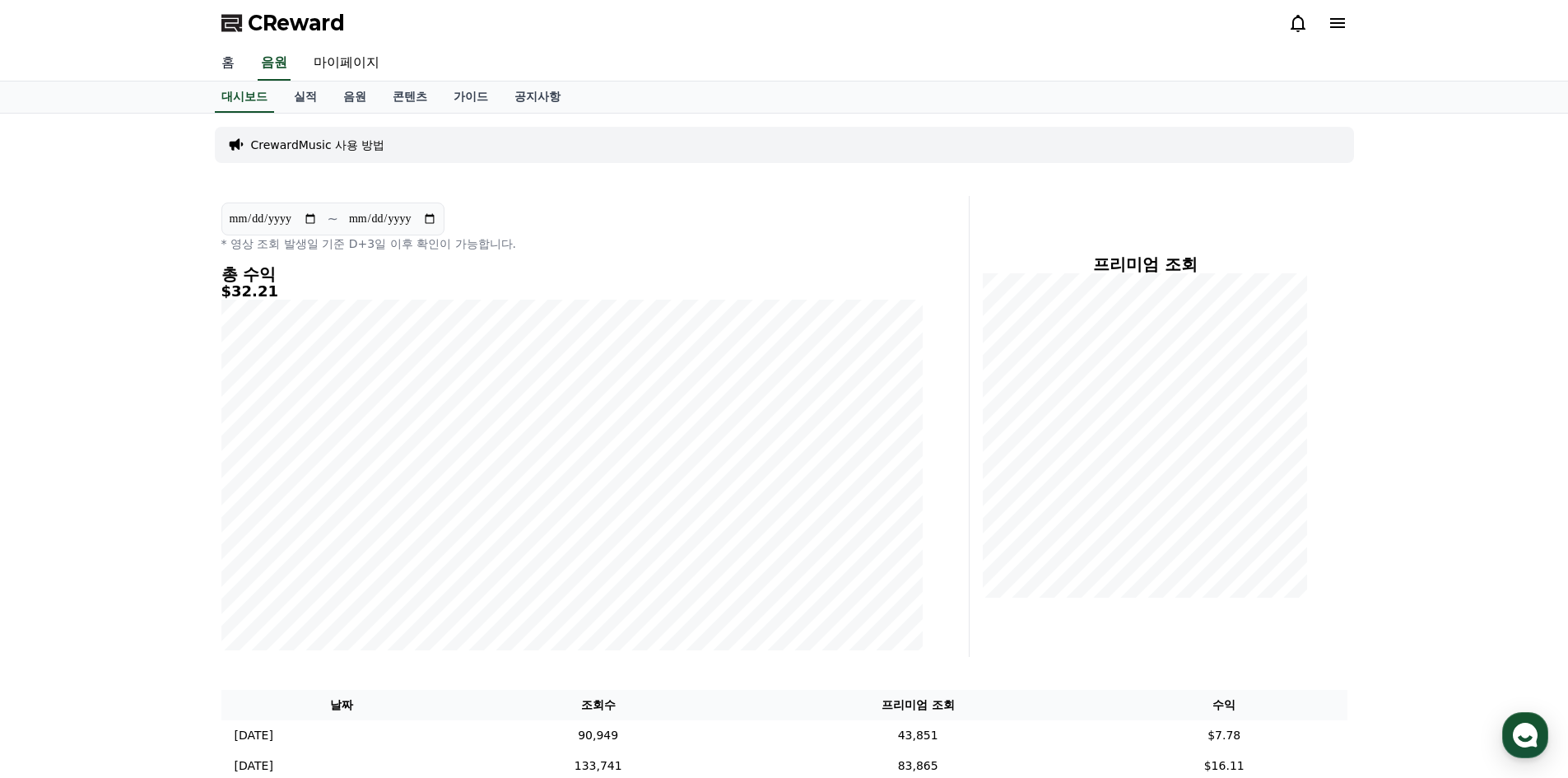
click at [235, 58] on link "홈" at bounding box center [228, 63] width 39 height 35
